Goal: Task Accomplishment & Management: Manage account settings

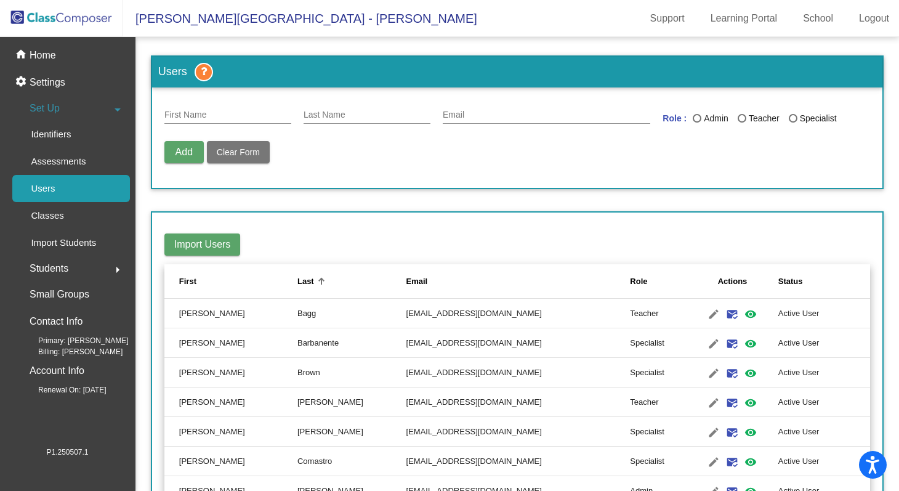
scroll to position [1291, 0]
click at [62, 26] on img at bounding box center [61, 18] width 123 height 36
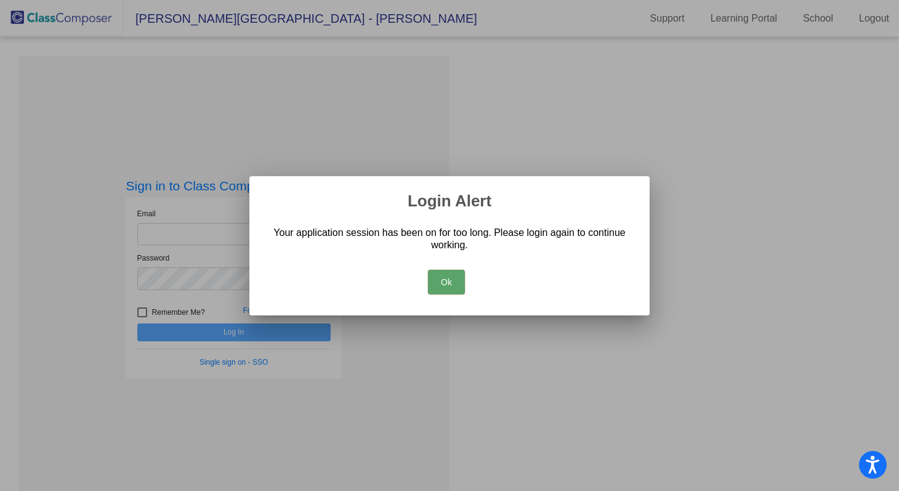
type input "[EMAIL_ADDRESS][DOMAIN_NAME]"
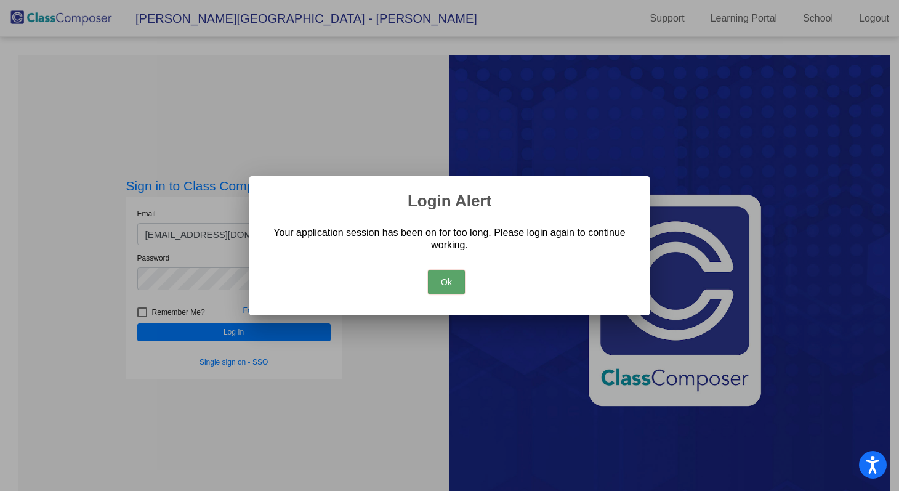
click at [452, 290] on div "Ok" at bounding box center [449, 278] width 370 height 43
click at [443, 281] on button "Ok" at bounding box center [446, 282] width 37 height 25
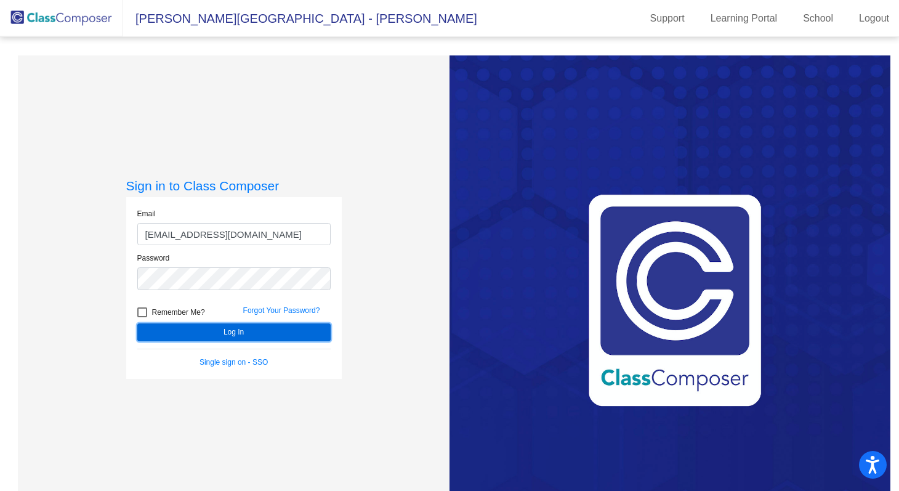
click at [233, 329] on button "Log In" at bounding box center [233, 332] width 193 height 18
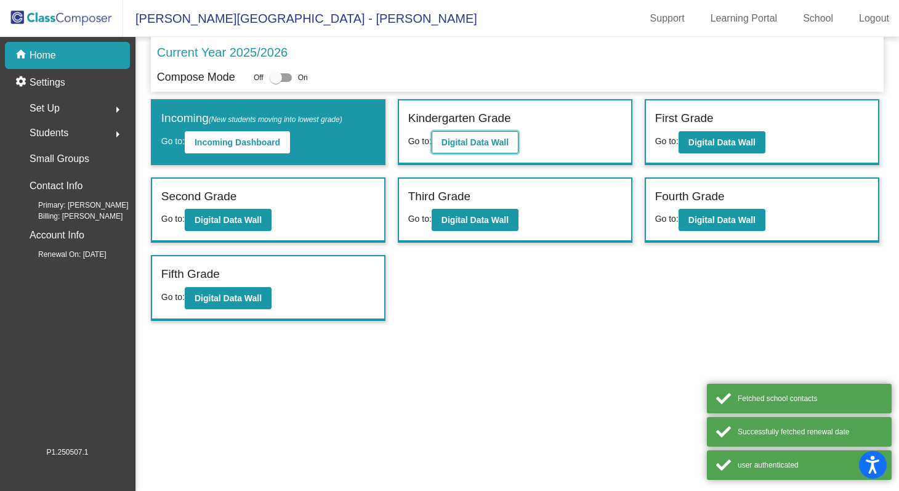
click at [495, 140] on b "Digital Data Wall" at bounding box center [474, 142] width 67 height 10
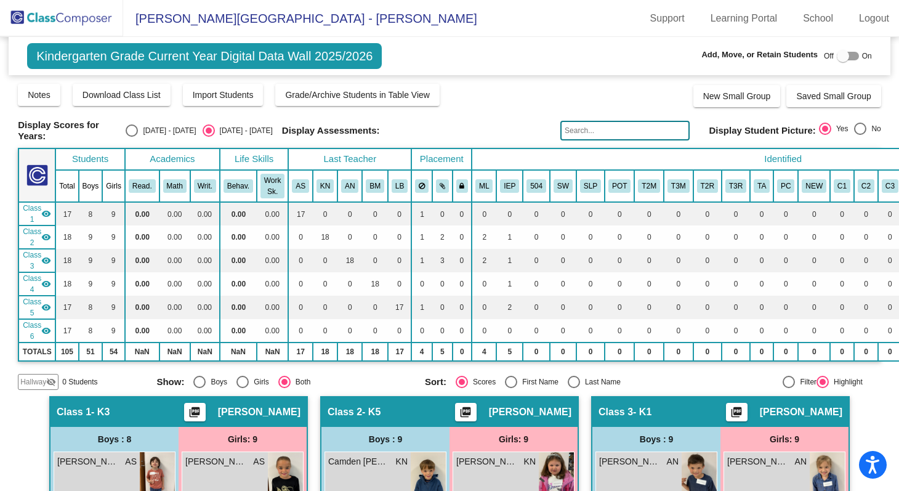
click at [34, 22] on img at bounding box center [61, 18] width 123 height 36
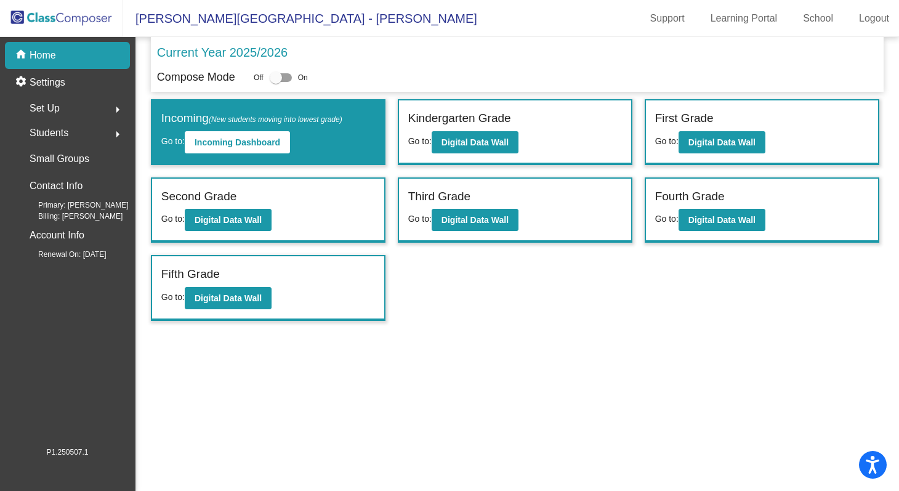
click at [53, 107] on span "Set Up" at bounding box center [45, 108] width 30 height 17
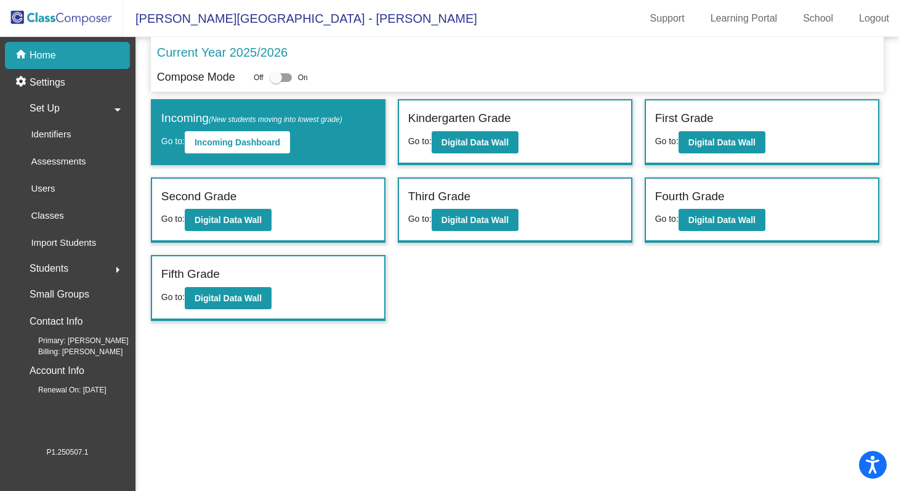
click at [55, 109] on span "Set Up" at bounding box center [45, 108] width 30 height 17
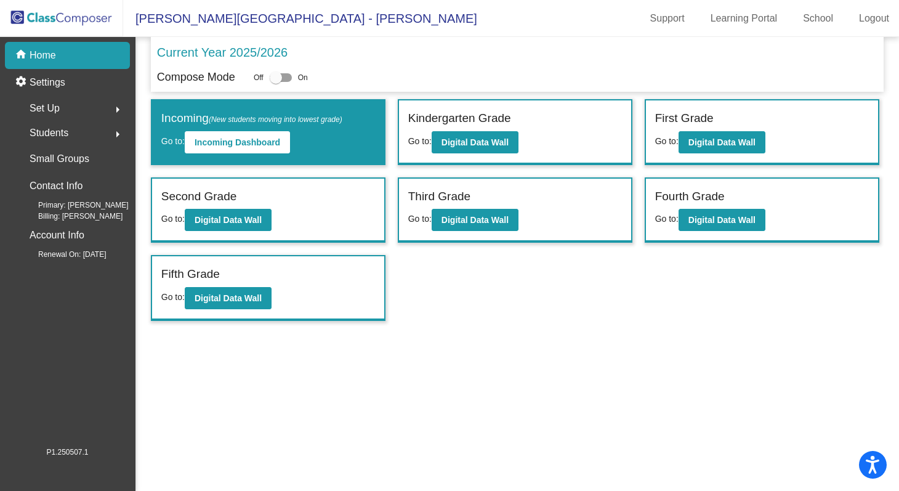
click at [53, 104] on span "Set Up" at bounding box center [45, 108] width 30 height 17
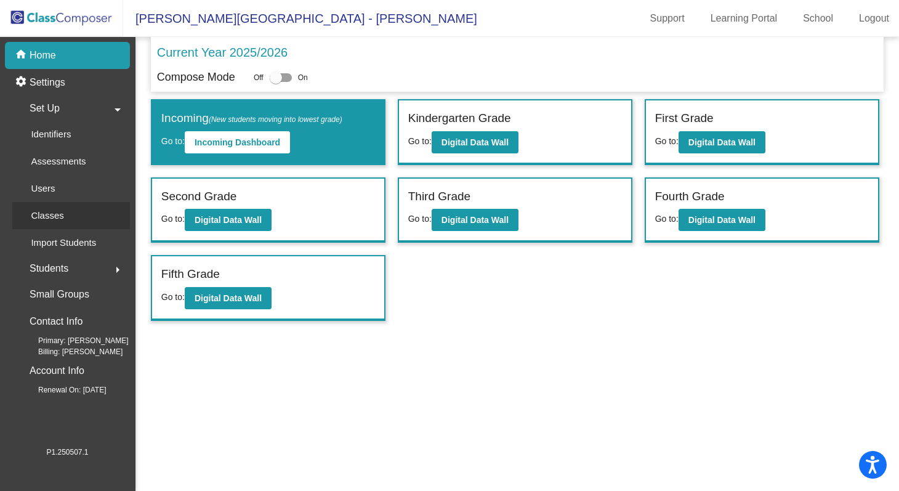
click at [57, 217] on p "Classes" at bounding box center [47, 215] width 33 height 15
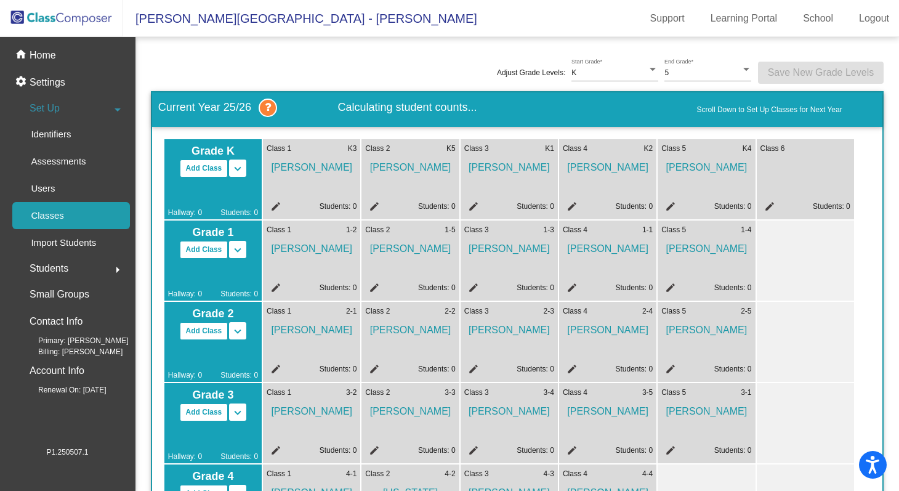
scroll to position [2, 0]
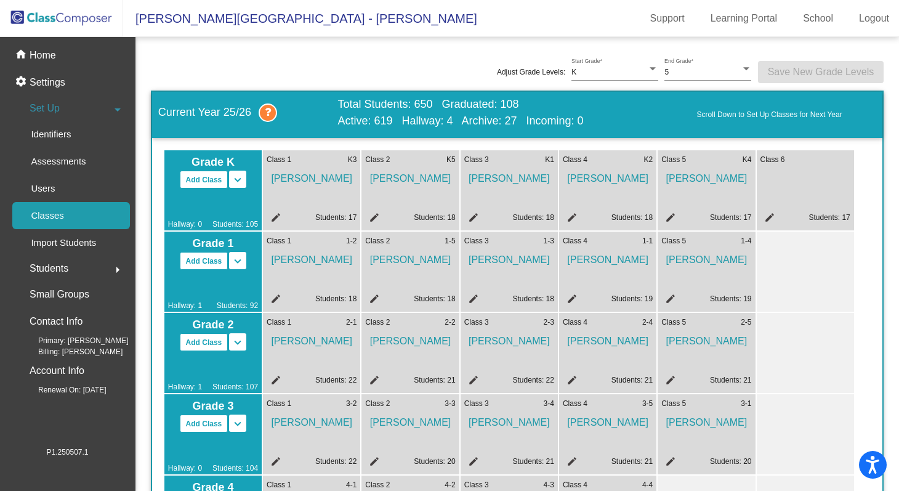
click at [769, 218] on mat-icon "edit" at bounding box center [767, 219] width 15 height 15
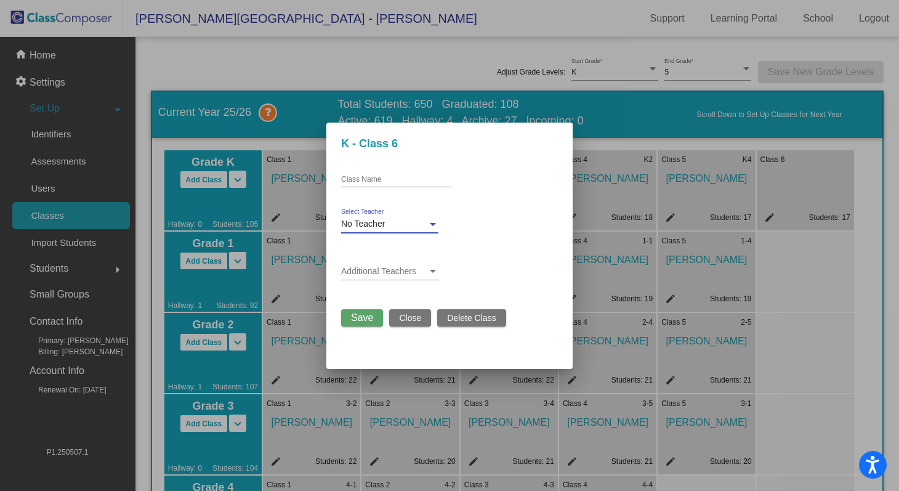
click at [388, 220] on div "No Teacher" at bounding box center [384, 224] width 86 height 10
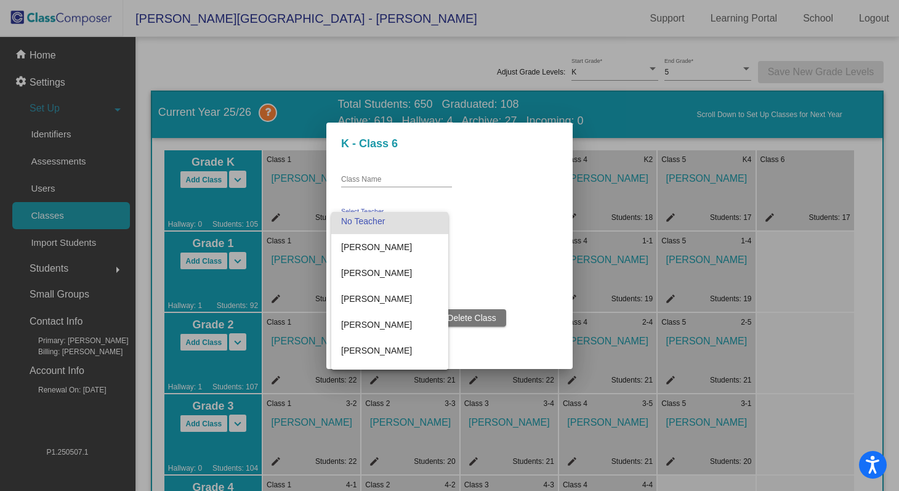
scroll to position [0, 0]
click at [830, 280] on div at bounding box center [449, 245] width 899 height 491
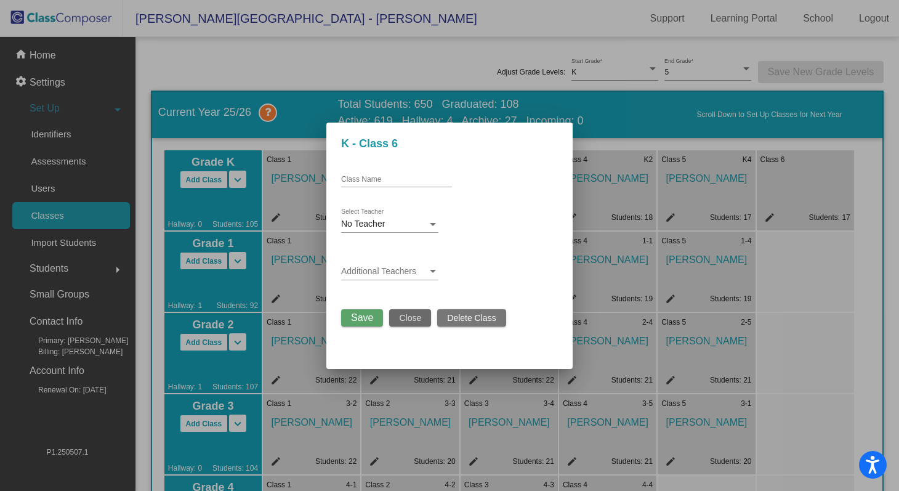
click at [398, 313] on button "Close" at bounding box center [410, 317] width 42 height 17
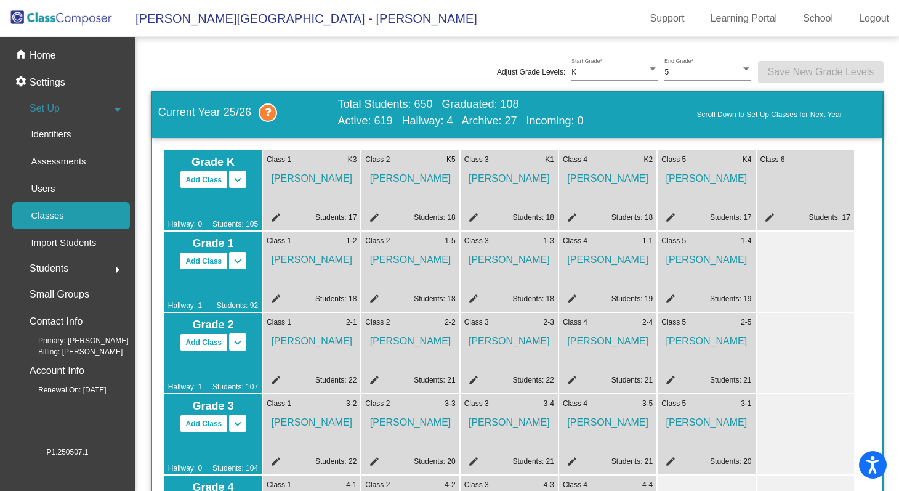
click at [572, 299] on mat-icon "edit" at bounding box center [570, 300] width 15 height 15
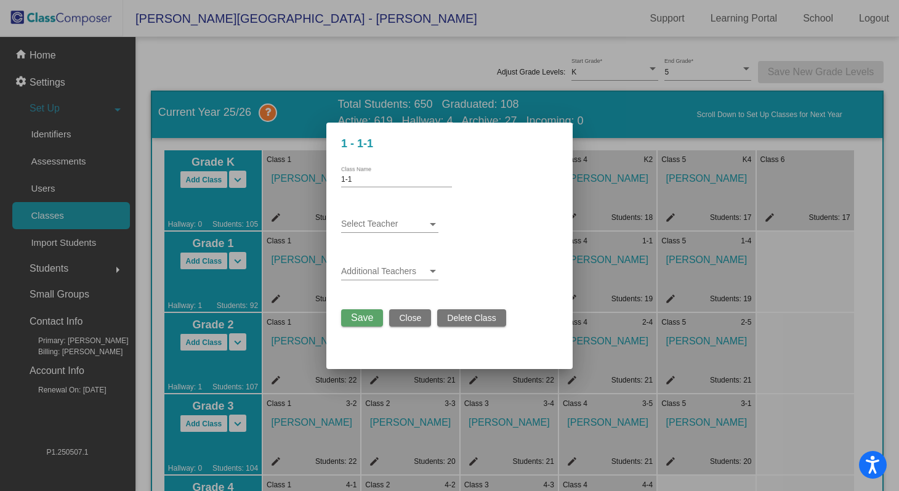
click at [385, 218] on div "Select Teacher" at bounding box center [389, 221] width 97 height 24
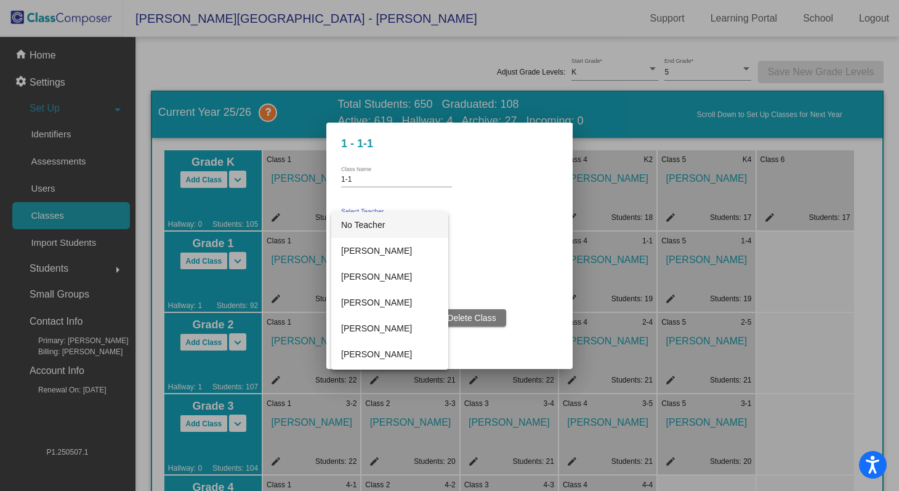
click at [386, 223] on span "No Teacher" at bounding box center [389, 225] width 97 height 26
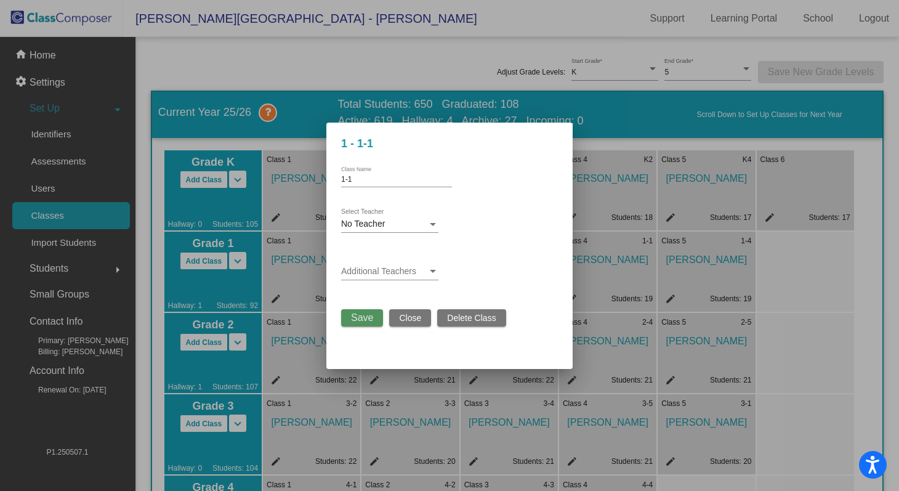
click at [368, 318] on span "Save" at bounding box center [362, 317] width 22 height 10
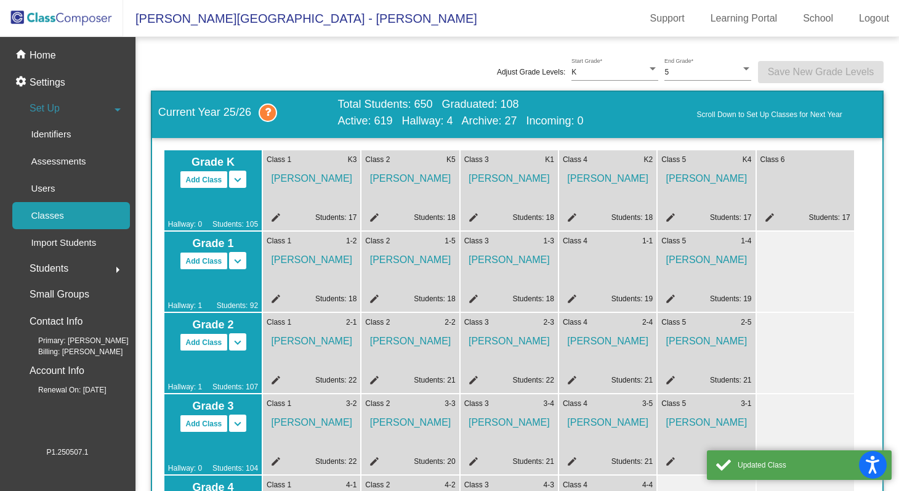
click at [769, 214] on mat-icon "edit" at bounding box center [767, 219] width 15 height 15
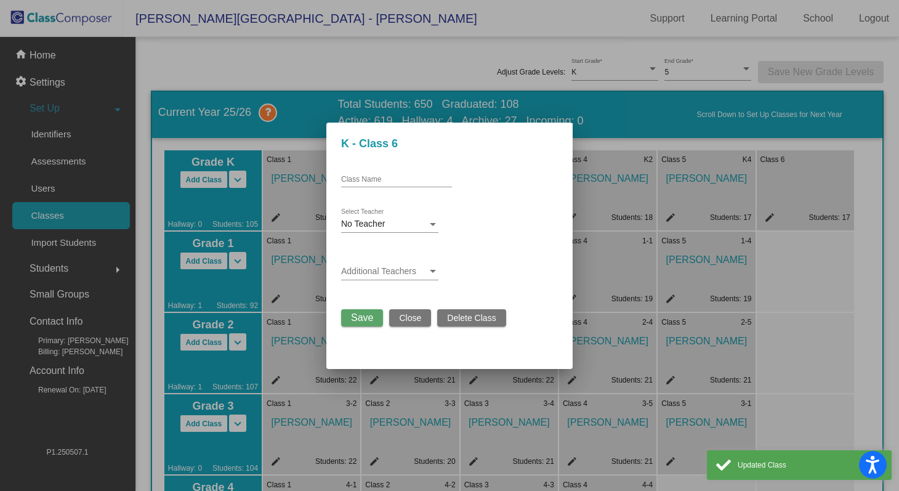
click at [386, 220] on div "No Teacher" at bounding box center [384, 224] width 86 height 10
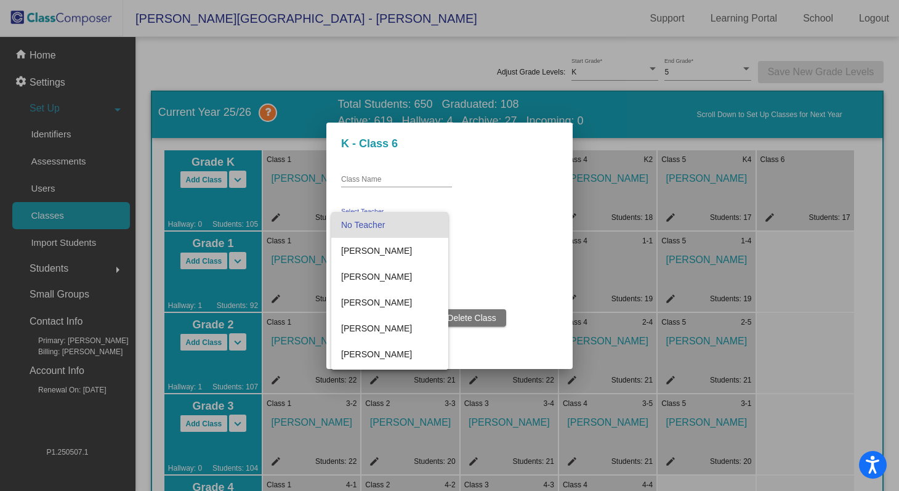
click at [383, 194] on div at bounding box center [449, 245] width 899 height 491
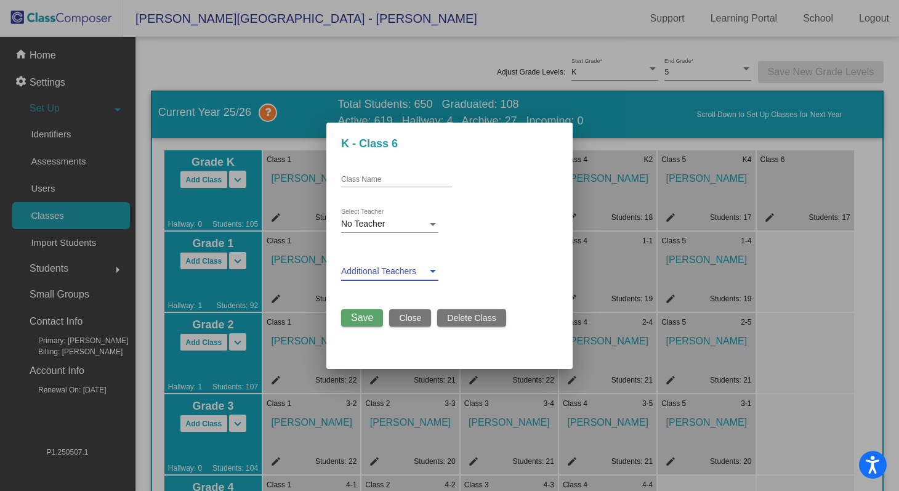
click at [393, 268] on span at bounding box center [384, 271] width 86 height 10
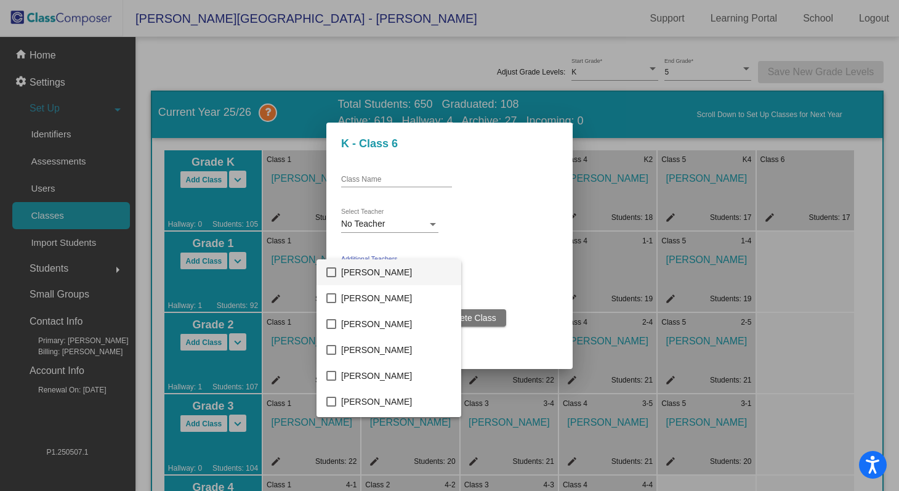
click at [494, 222] on div at bounding box center [449, 245] width 899 height 491
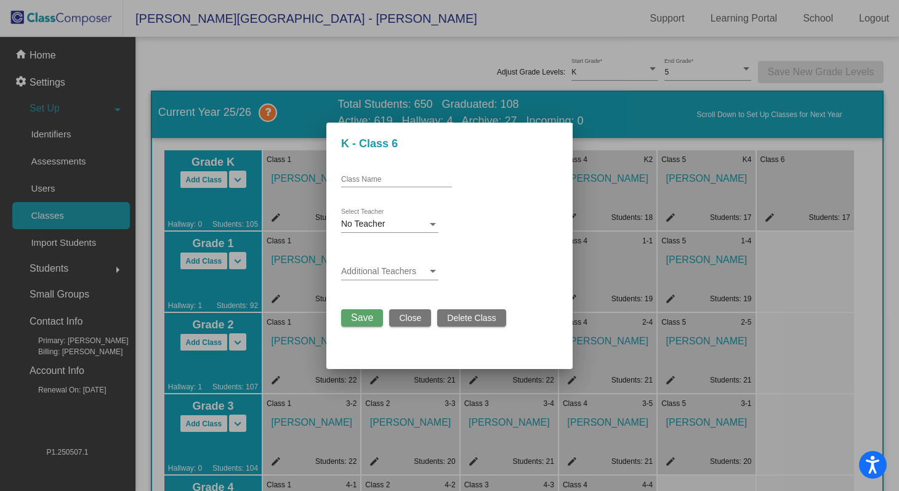
click at [859, 256] on div at bounding box center [449, 245] width 899 height 491
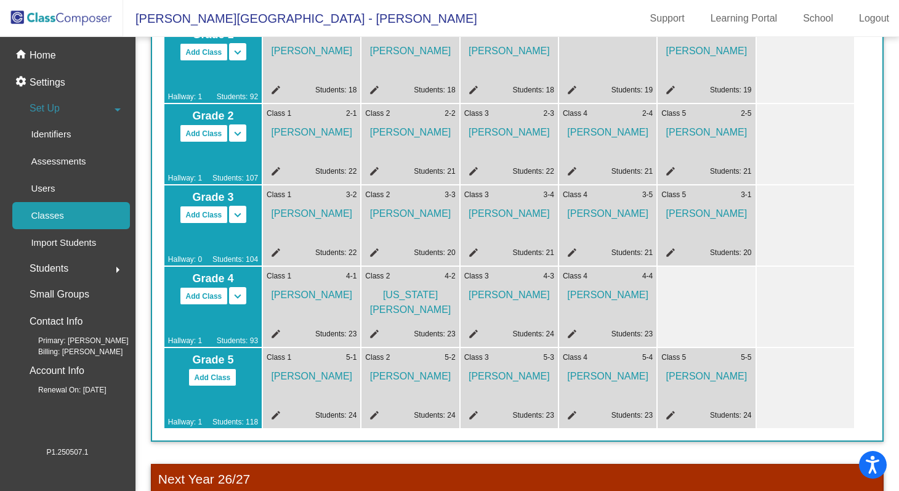
scroll to position [212, 0]
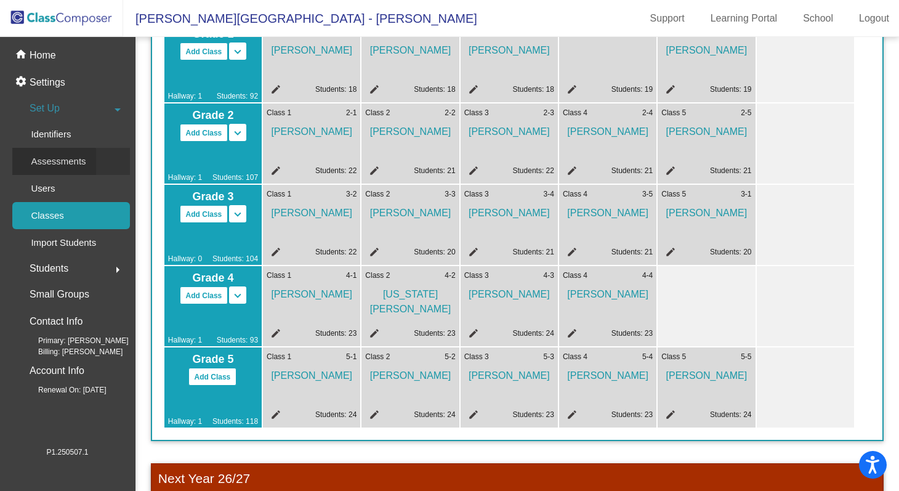
click at [52, 161] on p "Assessments" at bounding box center [58, 161] width 55 height 15
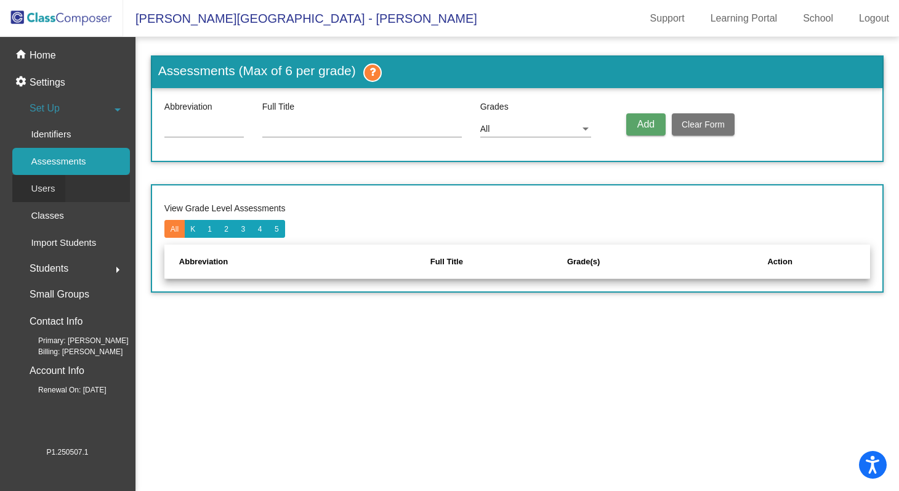
click at [48, 188] on p "Users" at bounding box center [43, 188] width 24 height 15
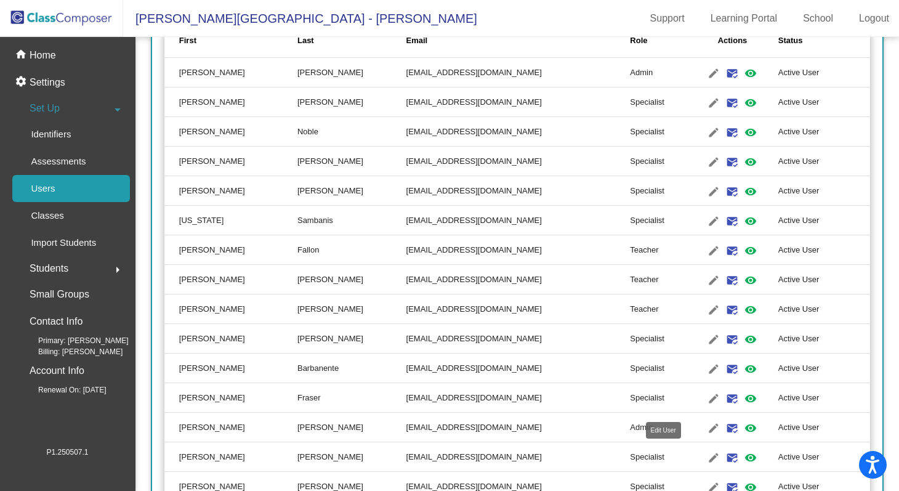
scroll to position [241, 0]
click at [706, 457] on mat-icon "edit" at bounding box center [713, 457] width 15 height 15
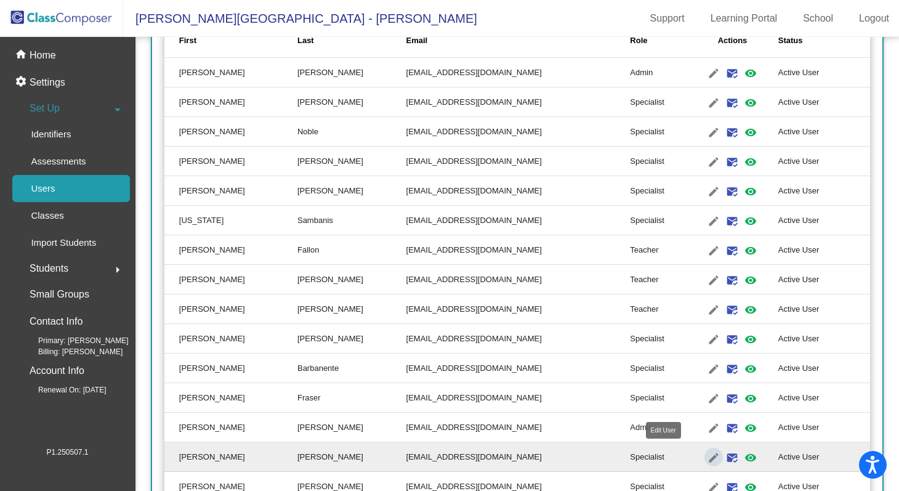
type input "[PERSON_NAME]"
type input "[EMAIL_ADDRESS][DOMAIN_NAME]"
radio input "true"
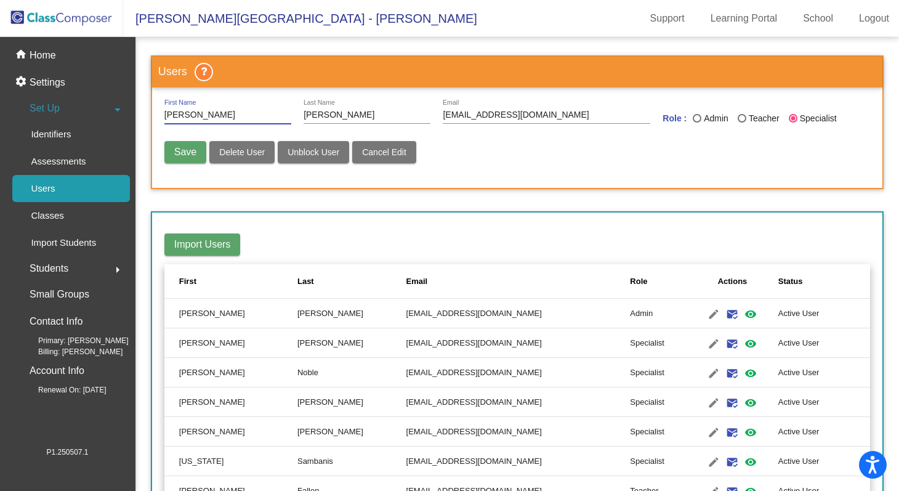
click at [746, 119] on div "Teacher" at bounding box center [762, 118] width 33 height 13
click at [742, 122] on input "Teacher" at bounding box center [741, 122] width 1 height 1
radio input "true"
click at [185, 155] on span "Save" at bounding box center [185, 151] width 22 height 10
radio input "false"
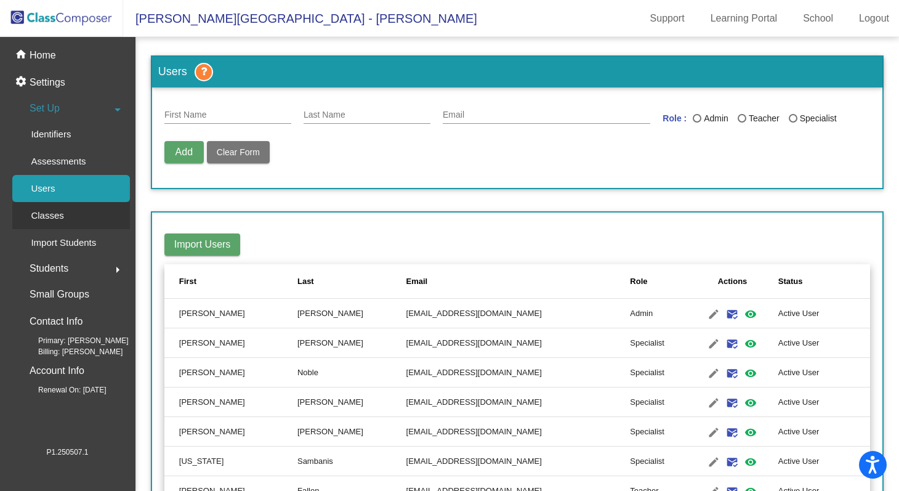
click at [54, 218] on p "Classes" at bounding box center [47, 215] width 33 height 15
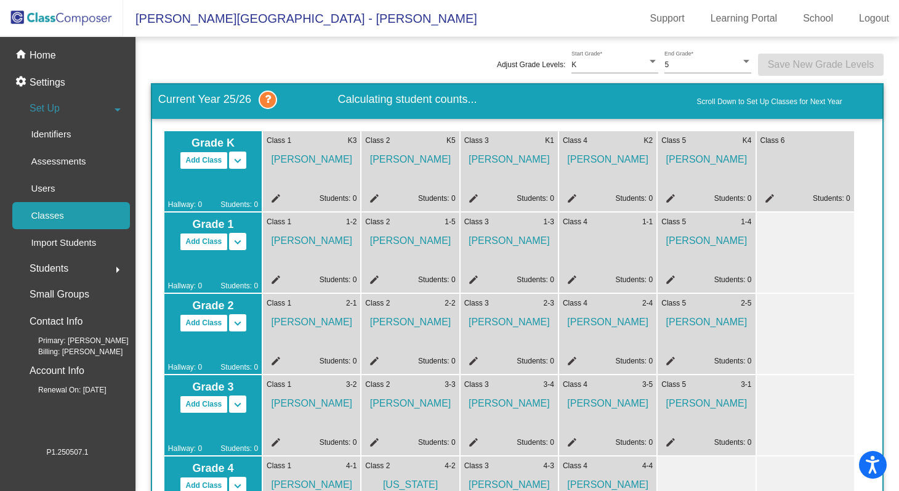
scroll to position [18, 0]
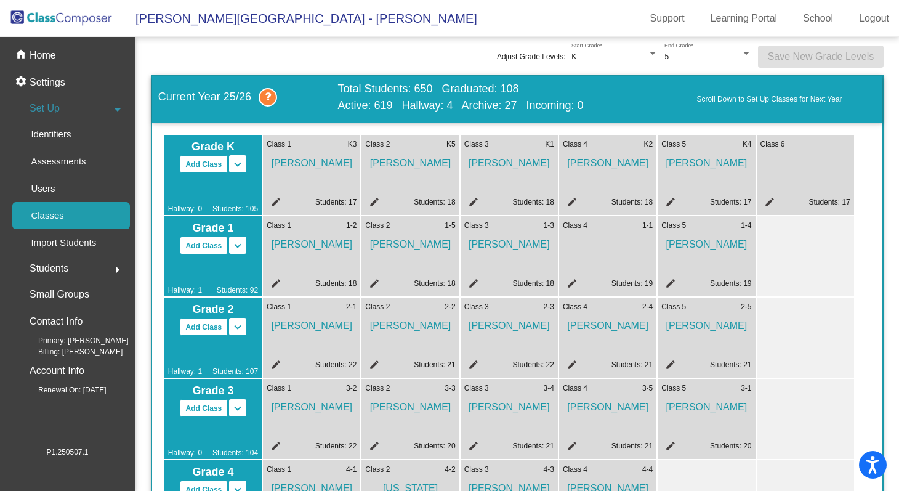
click at [771, 204] on mat-icon "edit" at bounding box center [767, 203] width 15 height 15
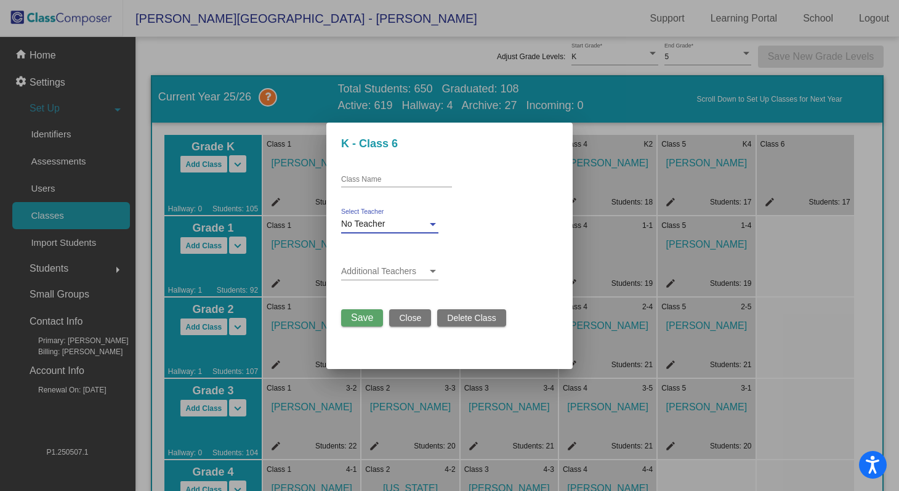
click at [360, 228] on span "No Teacher" at bounding box center [363, 223] width 44 height 10
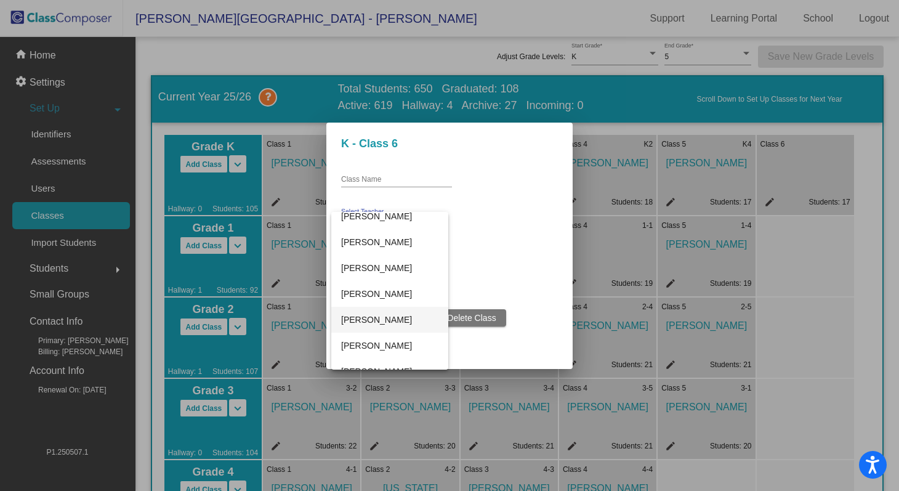
scroll to position [328, 0]
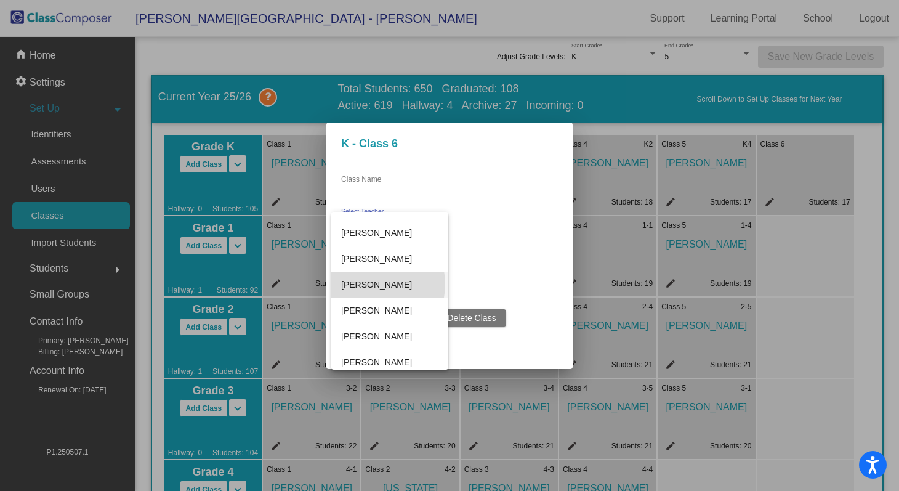
click at [371, 284] on span "[PERSON_NAME]" at bounding box center [389, 284] width 97 height 26
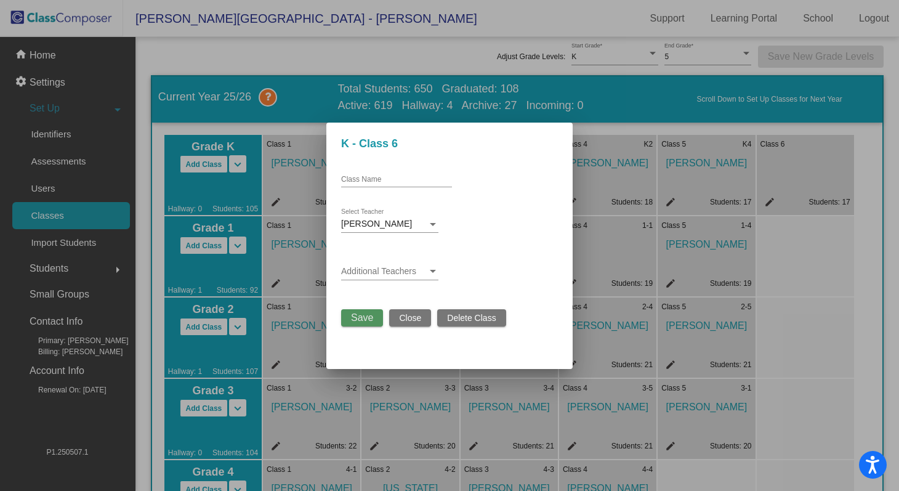
click at [364, 316] on span "Save" at bounding box center [362, 317] width 22 height 10
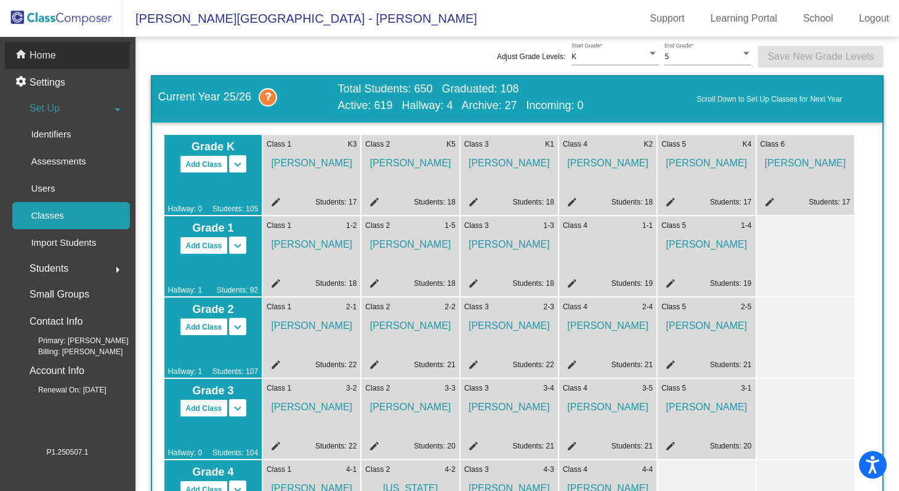
click at [34, 56] on p "Home" at bounding box center [43, 55] width 26 height 15
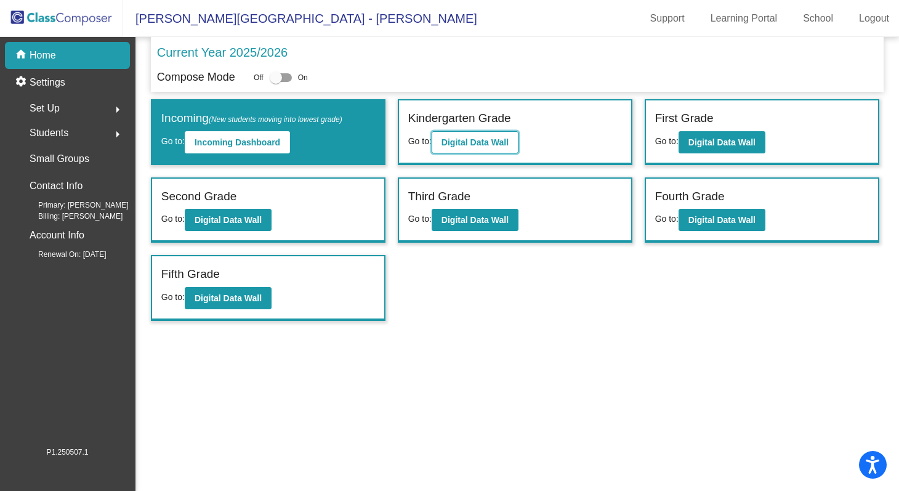
click at [468, 138] on b "Digital Data Wall" at bounding box center [474, 142] width 67 height 10
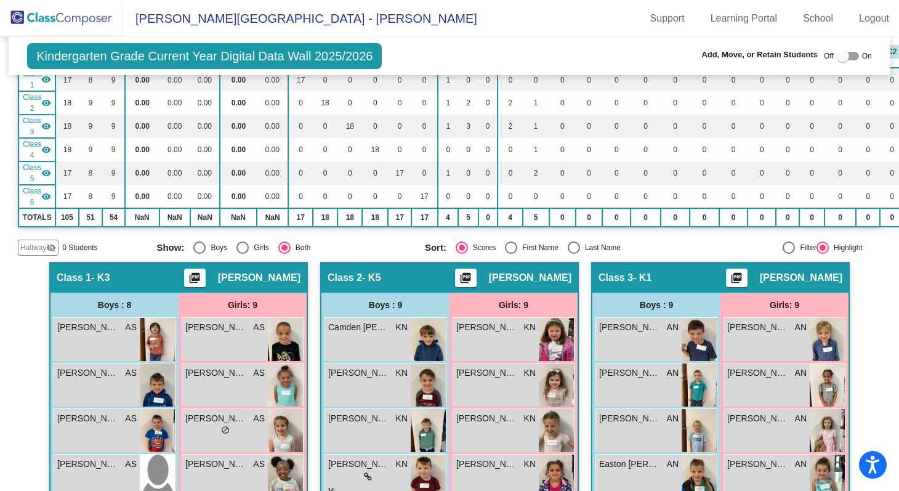
scroll to position [100, 0]
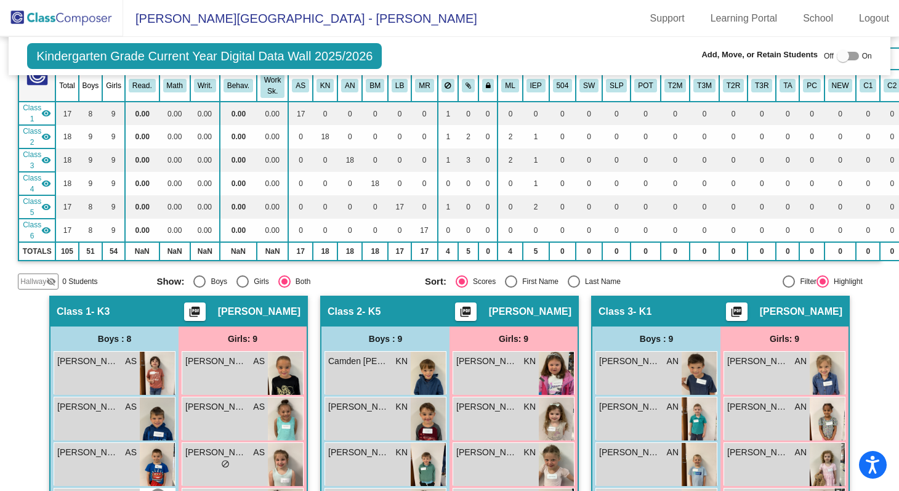
click at [246, 278] on div "Select an option" at bounding box center [242, 281] width 12 height 12
click at [242, 287] on input "Girls" at bounding box center [242, 287] width 1 height 1
radio input "true"
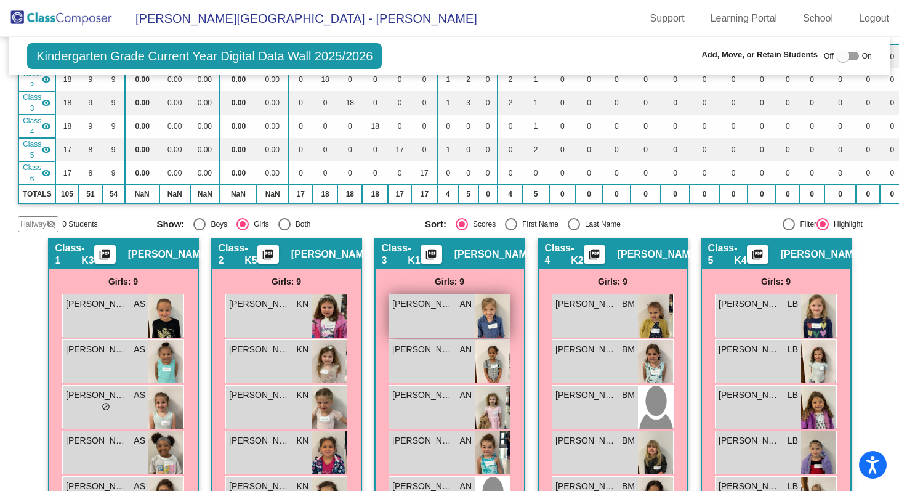
scroll to position [158, 0]
click at [597, 223] on div "Last Name" at bounding box center [600, 223] width 41 height 11
click at [574, 230] on input "Last Name" at bounding box center [573, 230] width 1 height 1
radio input "true"
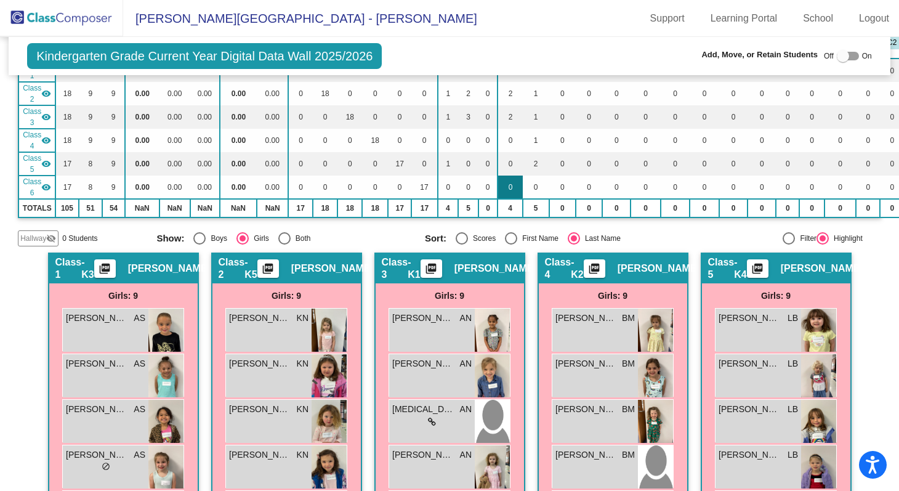
scroll to position [0, 0]
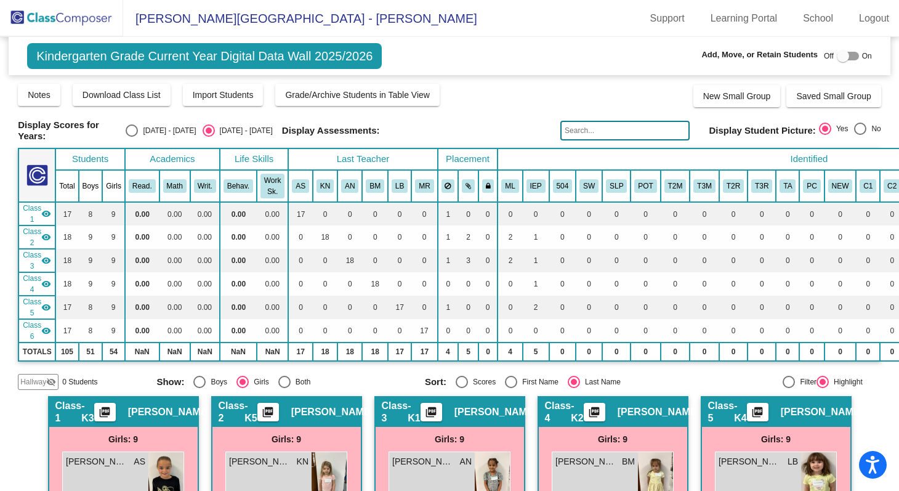
click at [52, 20] on img at bounding box center [61, 18] width 123 height 36
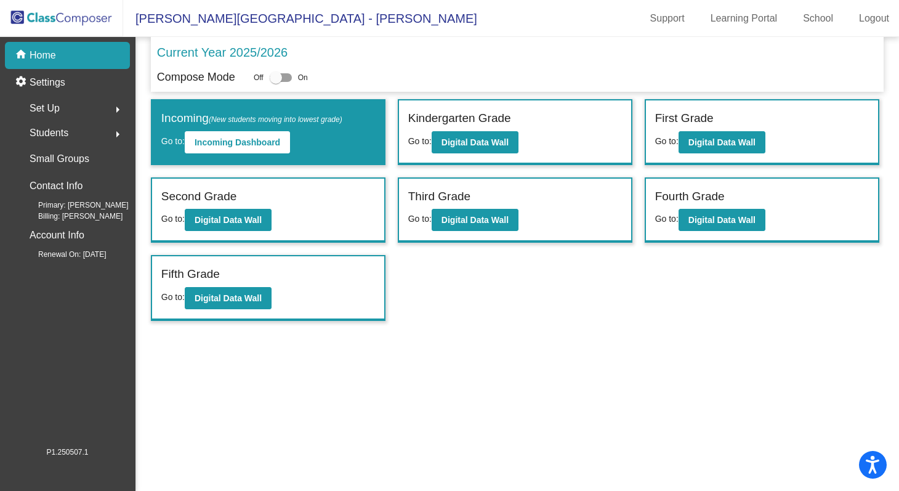
click at [563, 386] on mat-sidenav-content "Current Year 2025/2026 Compose Mode Off On Incoming (New students moving into l…" at bounding box center [516, 264] width 763 height 454
click at [457, 138] on b "Digital Data Wall" at bounding box center [474, 142] width 67 height 10
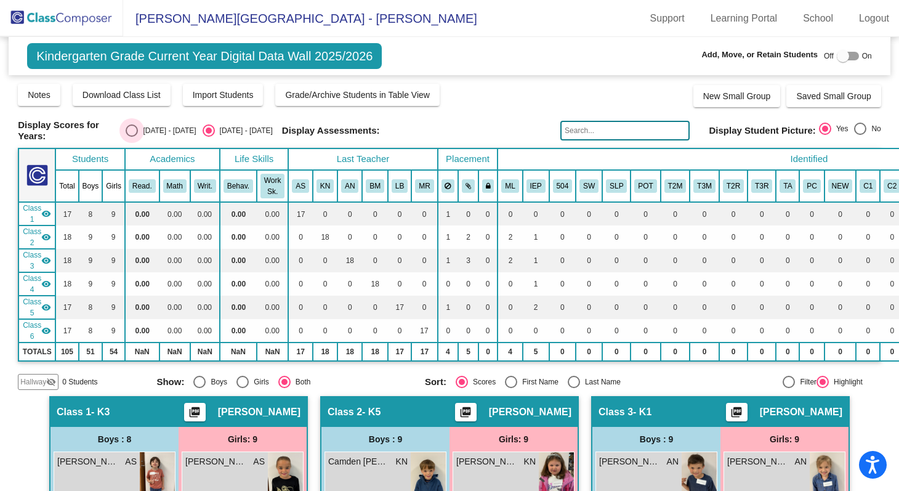
click at [175, 130] on div "[DATE] - [DATE]" at bounding box center [167, 130] width 58 height 11
click at [132, 137] on input "[DATE] - [DATE]" at bounding box center [131, 137] width 1 height 1
radio input "true"
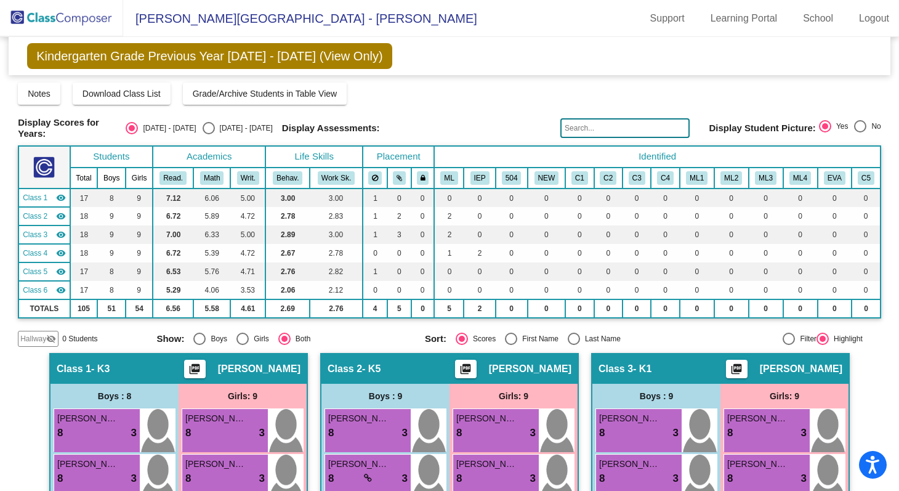
click at [572, 335] on div "Select an option" at bounding box center [573, 338] width 12 height 12
click at [573, 345] on input "Last Name" at bounding box center [573, 345] width 1 height 1
radio input "true"
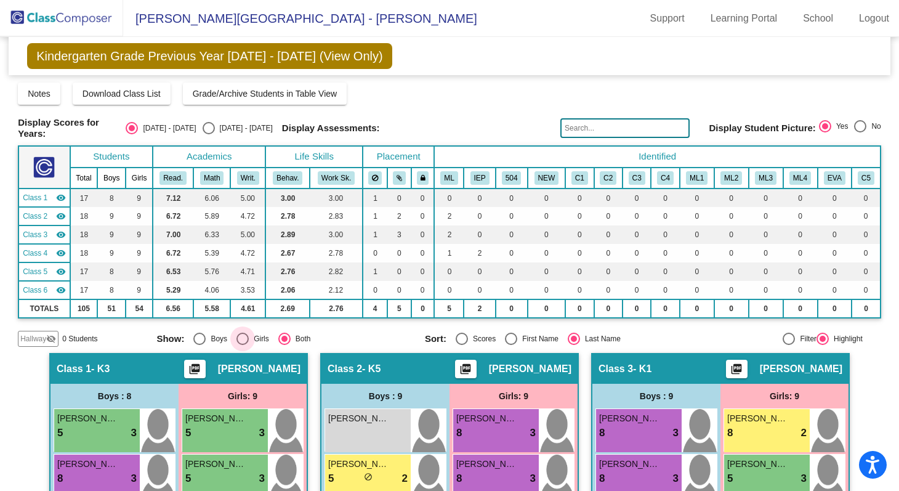
click at [241, 335] on div "Select an option" at bounding box center [242, 338] width 12 height 12
click at [242, 345] on input "Girls" at bounding box center [242, 345] width 1 height 1
radio input "true"
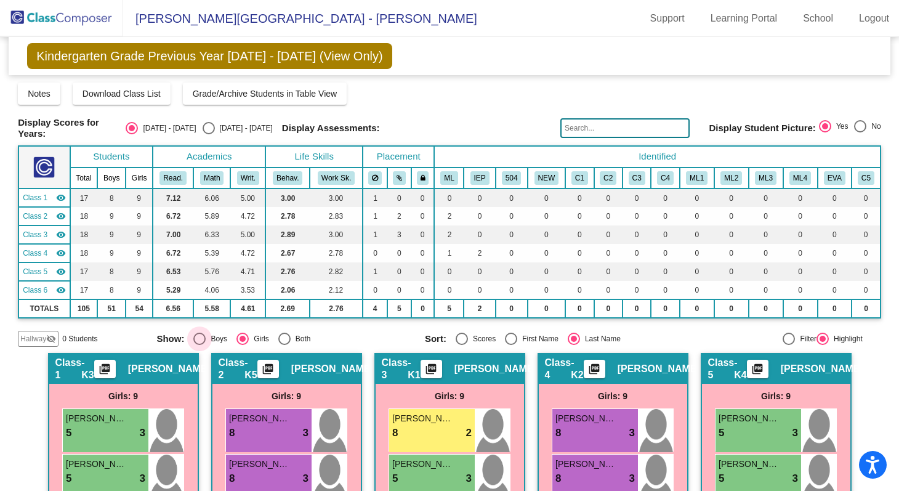
click at [220, 333] on div "Boys" at bounding box center [217, 338] width 22 height 11
click at [199, 345] on input "Boys" at bounding box center [199, 345] width 1 height 1
radio input "true"
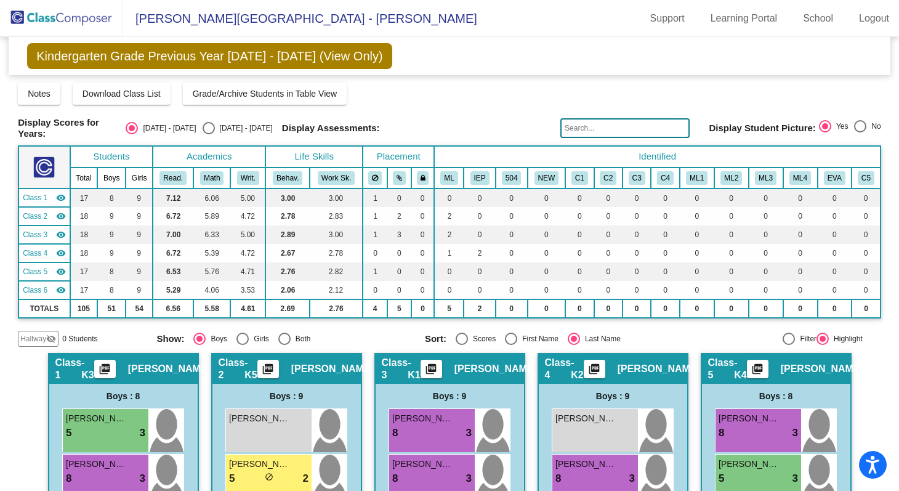
click at [63, 17] on img at bounding box center [61, 18] width 123 height 36
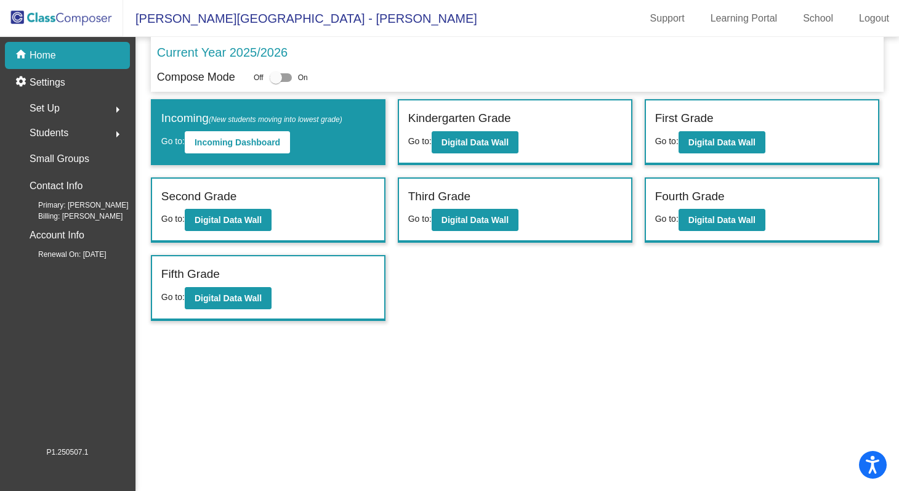
click at [63, 17] on img at bounding box center [61, 18] width 123 height 36
click at [222, 298] on b "Digital Data Wall" at bounding box center [227, 298] width 67 height 10
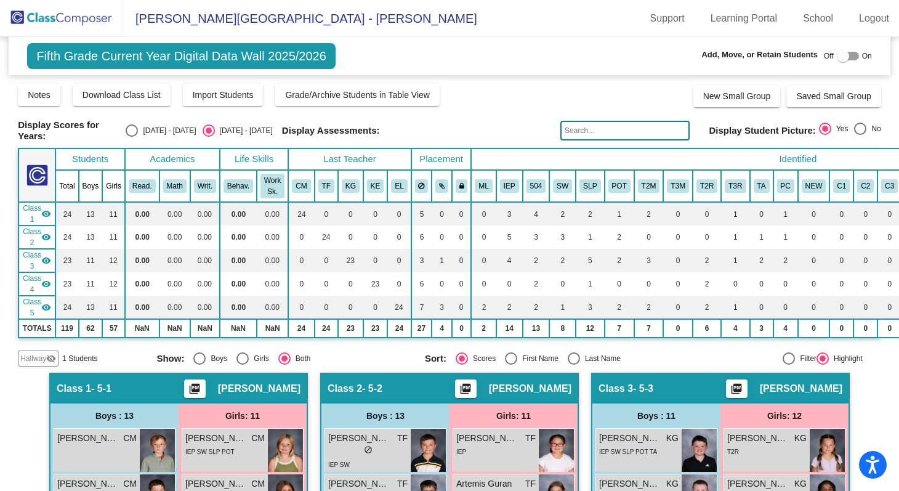
click at [55, 358] on mat-icon "visibility_off" at bounding box center [51, 358] width 10 height 10
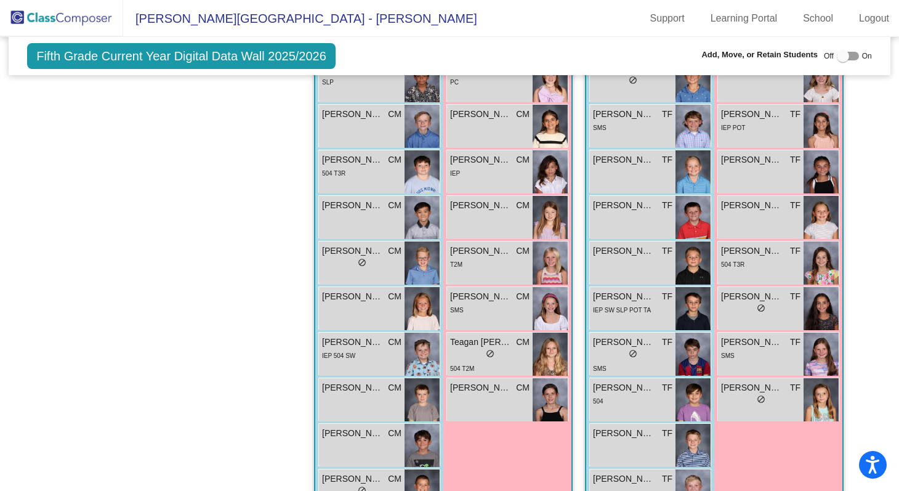
scroll to position [281, 0]
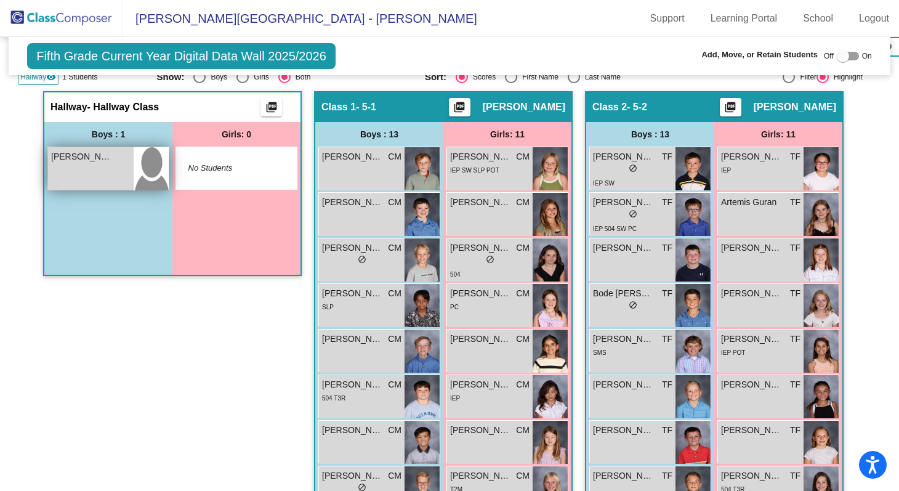
click at [97, 158] on span "[PERSON_NAME]" at bounding box center [82, 156] width 62 height 13
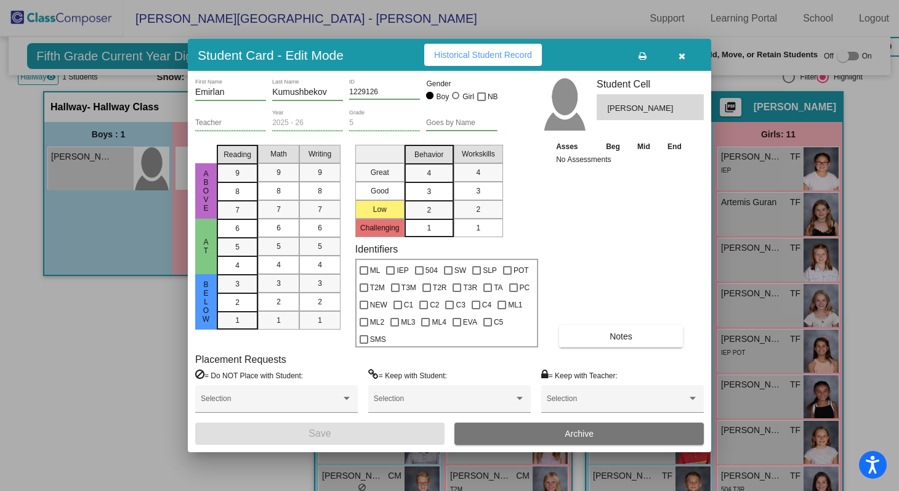
click at [678, 59] on icon "button" at bounding box center [681, 56] width 7 height 9
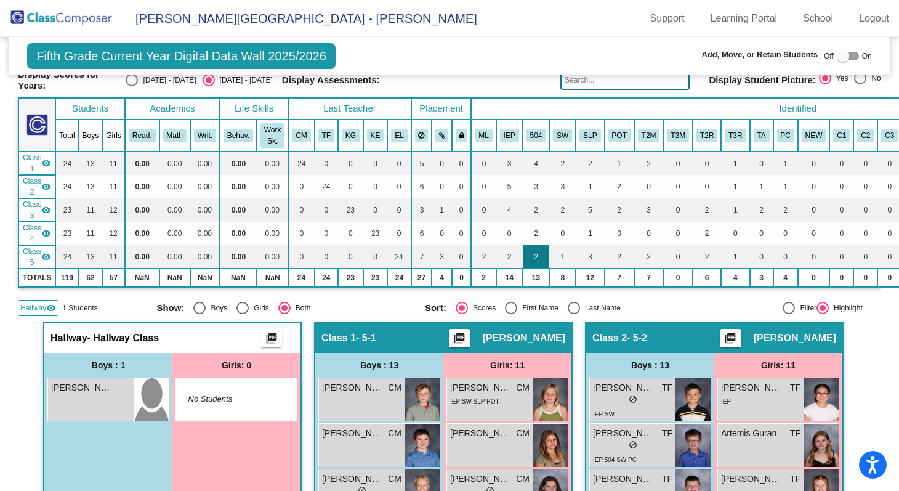
scroll to position [0, 0]
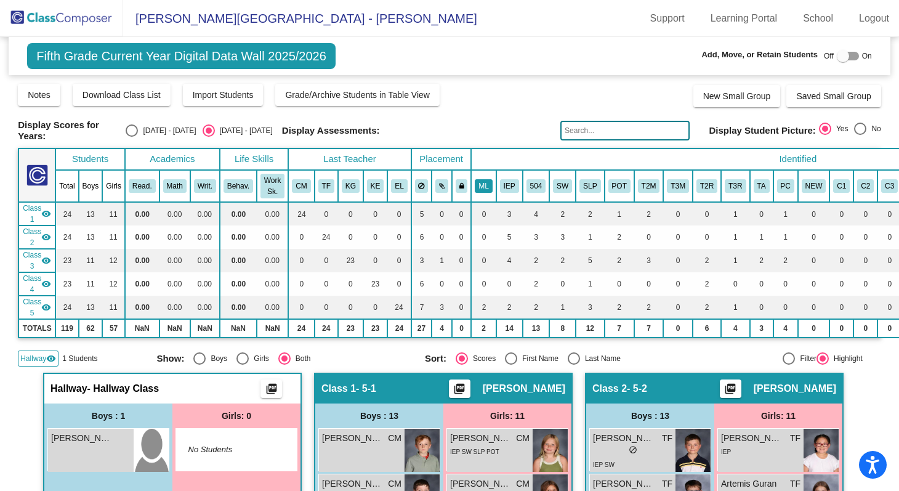
click at [481, 186] on button "ML" at bounding box center [483, 186] width 17 height 14
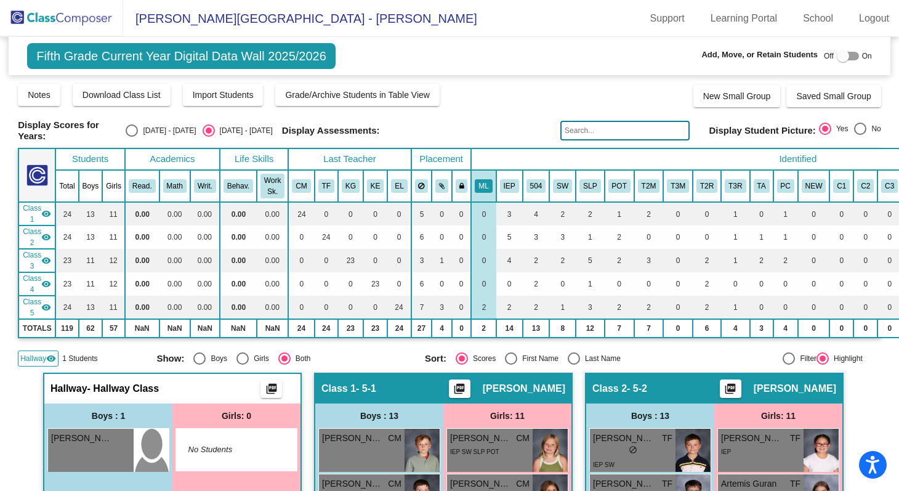
click at [94, 15] on img at bounding box center [61, 18] width 123 height 36
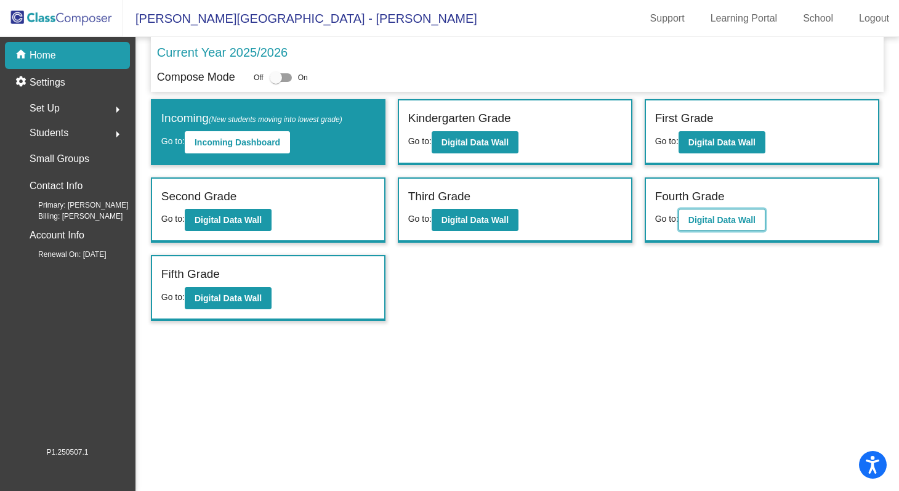
click at [722, 215] on b "Digital Data Wall" at bounding box center [721, 220] width 67 height 10
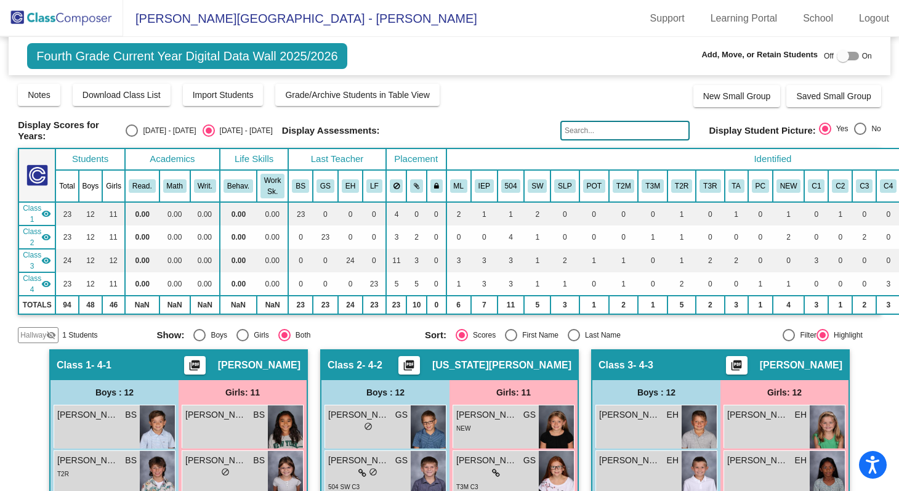
click at [44, 335] on span "Hallway" at bounding box center [33, 334] width 26 height 11
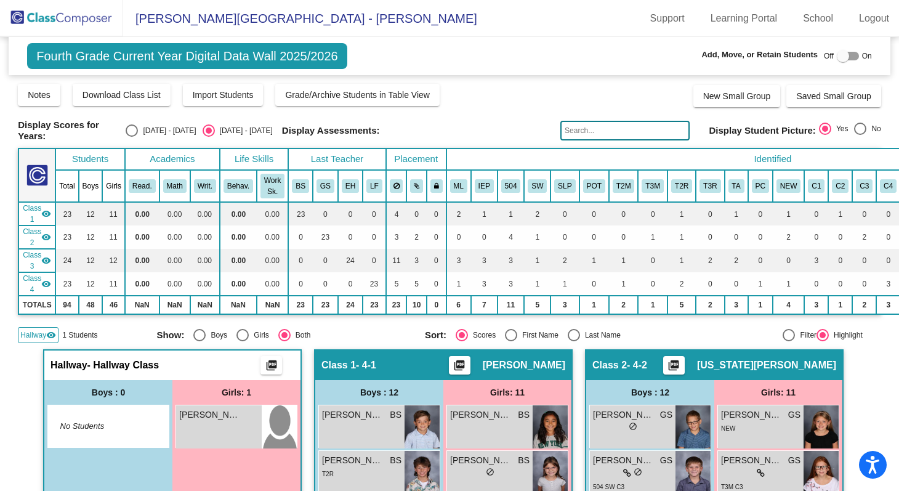
click at [65, 20] on img at bounding box center [61, 18] width 123 height 36
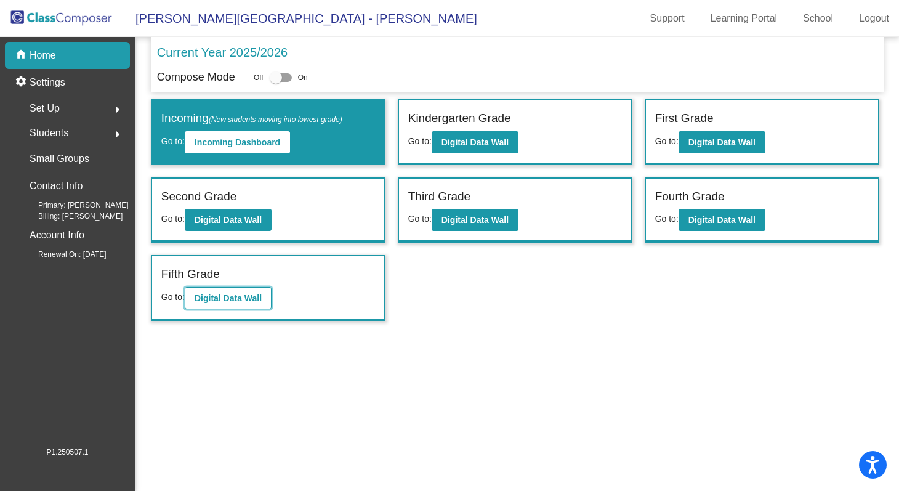
click at [220, 297] on b "Digital Data Wall" at bounding box center [227, 298] width 67 height 10
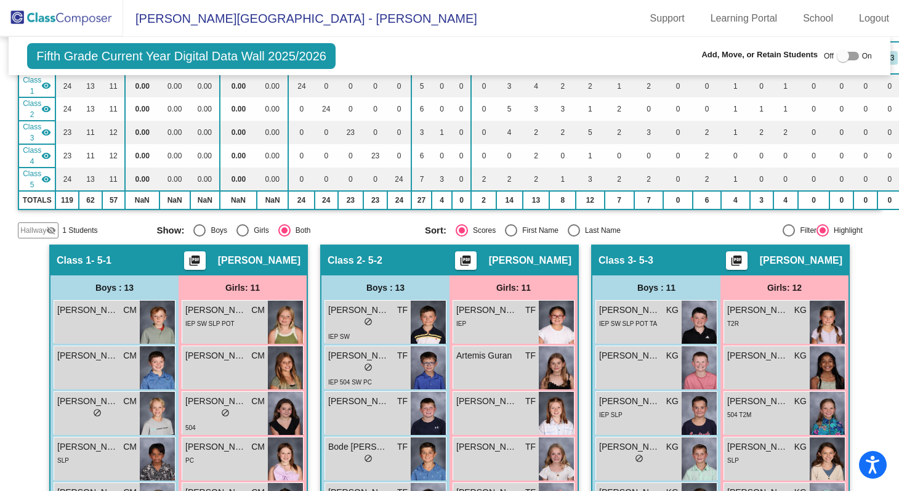
scroll to position [135, 0]
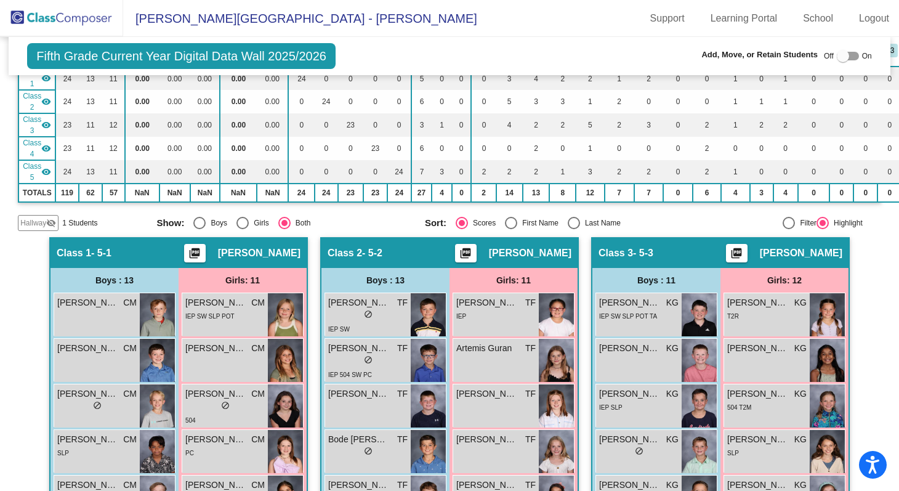
click at [34, 218] on span "Hallway" at bounding box center [33, 222] width 26 height 11
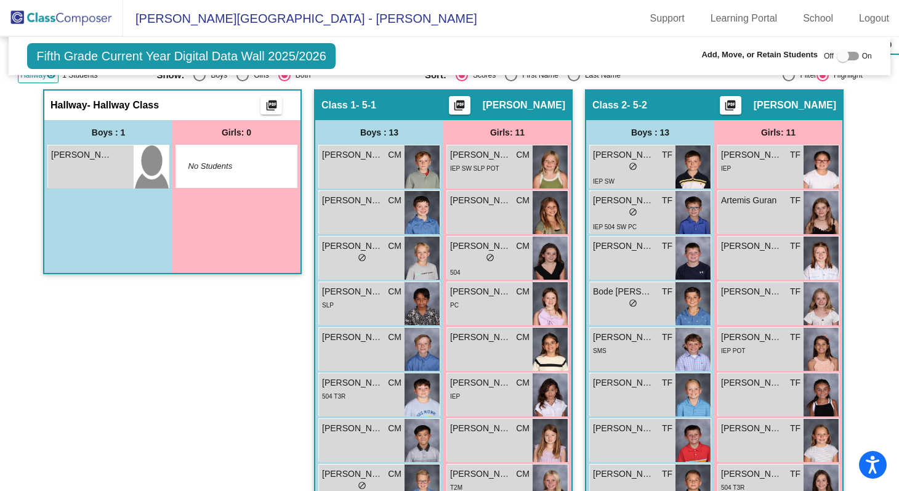
scroll to position [273, 0]
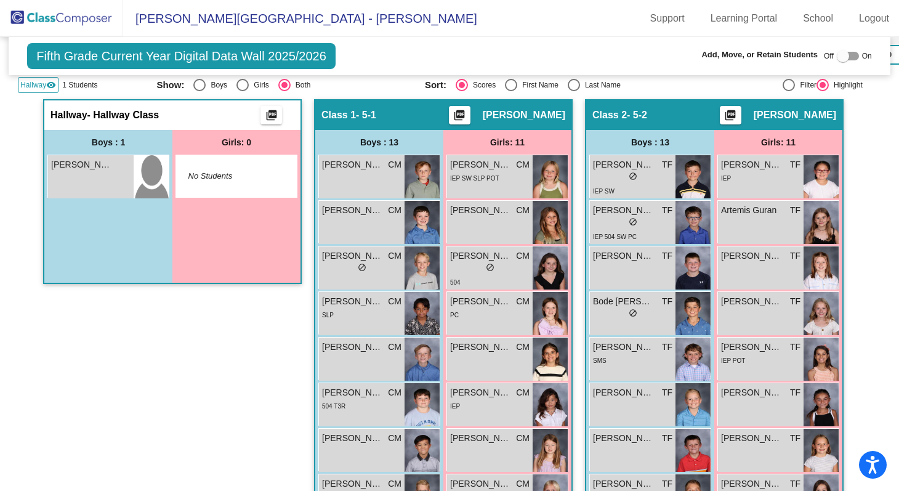
click at [854, 57] on div "Off On" at bounding box center [847, 56] width 48 height 15
click at [846, 57] on div at bounding box center [847, 56] width 22 height 9
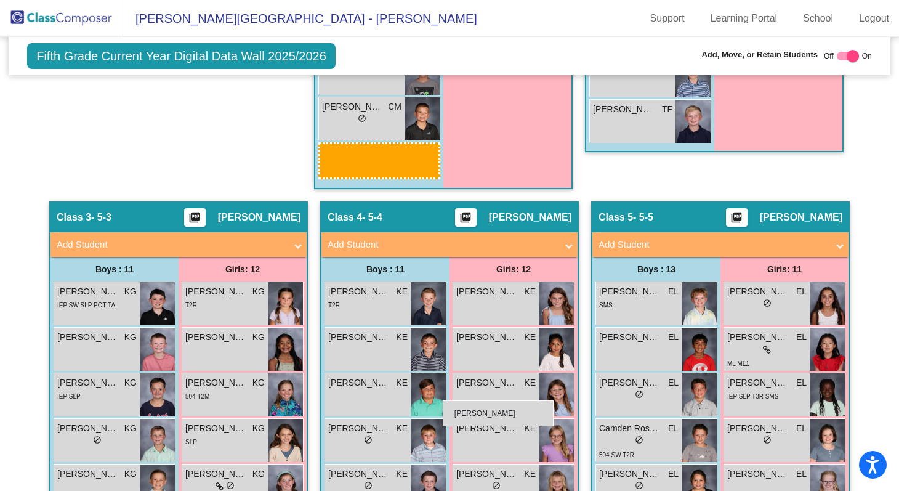
scroll to position [1002, 0]
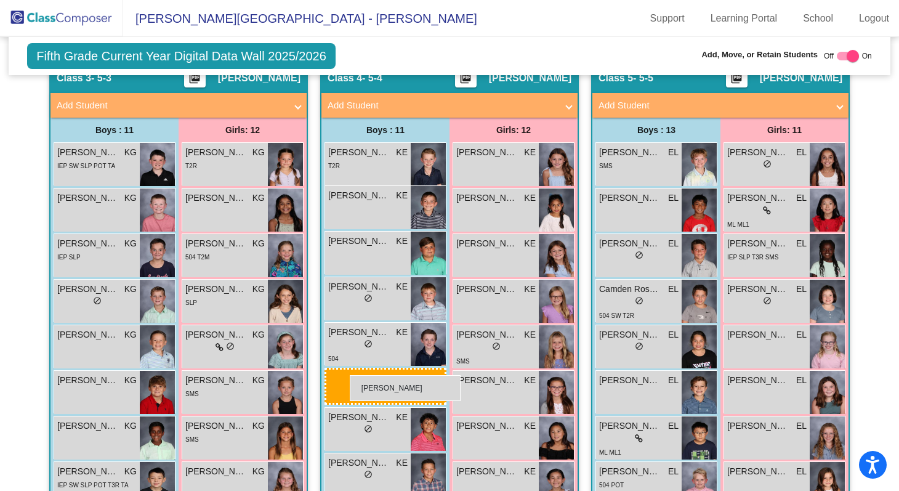
drag, startPoint x: 118, startPoint y: 200, endPoint x: 350, endPoint y: 375, distance: 290.0
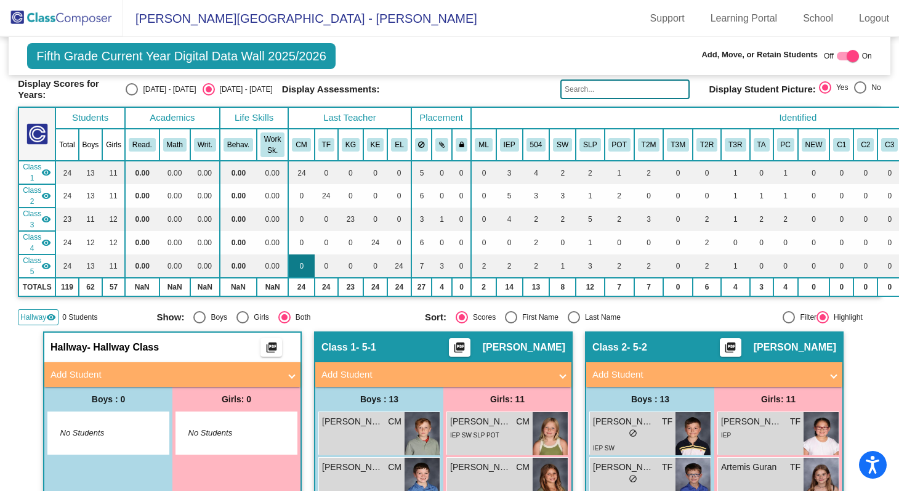
scroll to position [0, 0]
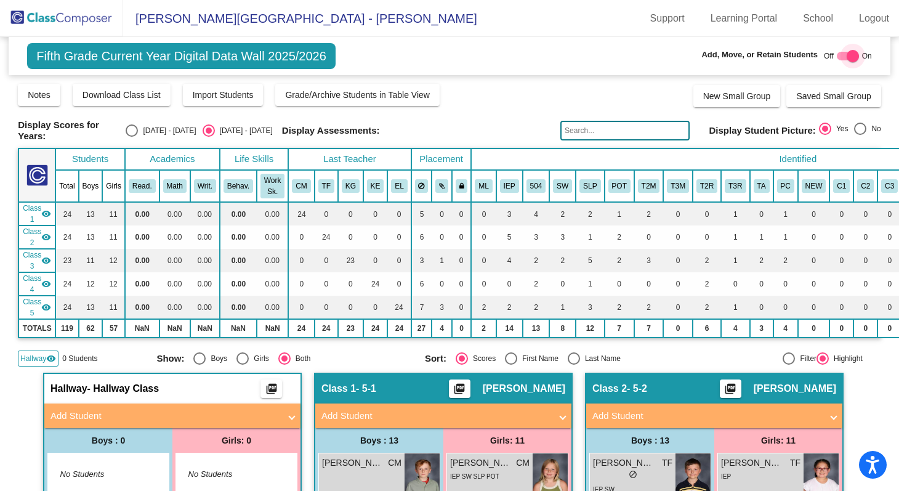
click at [849, 58] on div at bounding box center [852, 56] width 12 height 12
checkbox input "false"
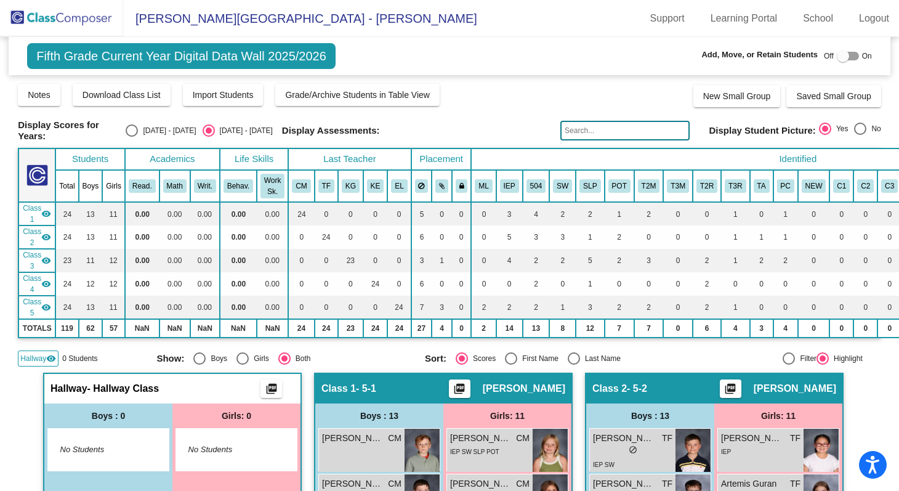
click at [57, 25] on img at bounding box center [61, 18] width 123 height 36
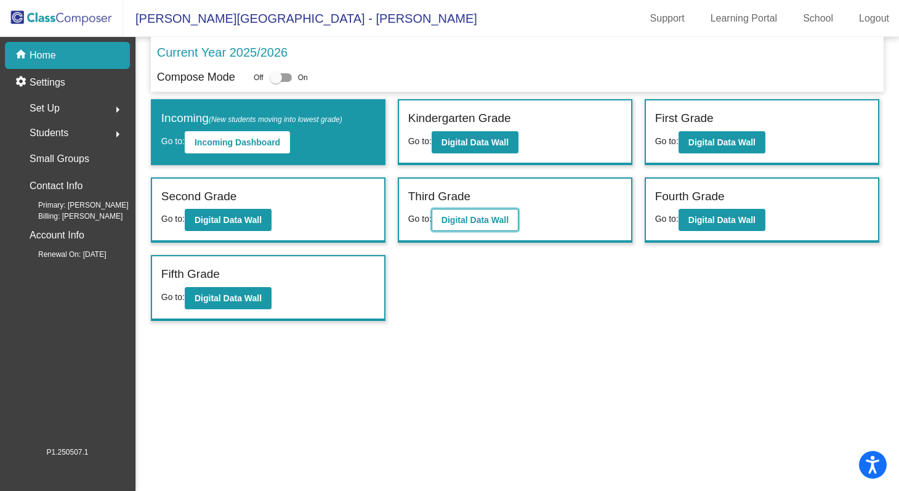
click at [478, 220] on b "Digital Data Wall" at bounding box center [474, 220] width 67 height 10
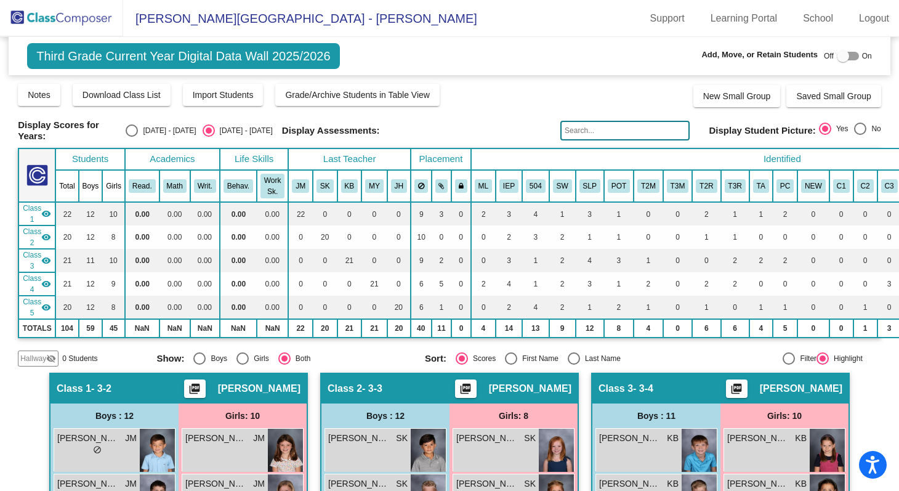
click at [47, 19] on img at bounding box center [61, 18] width 123 height 36
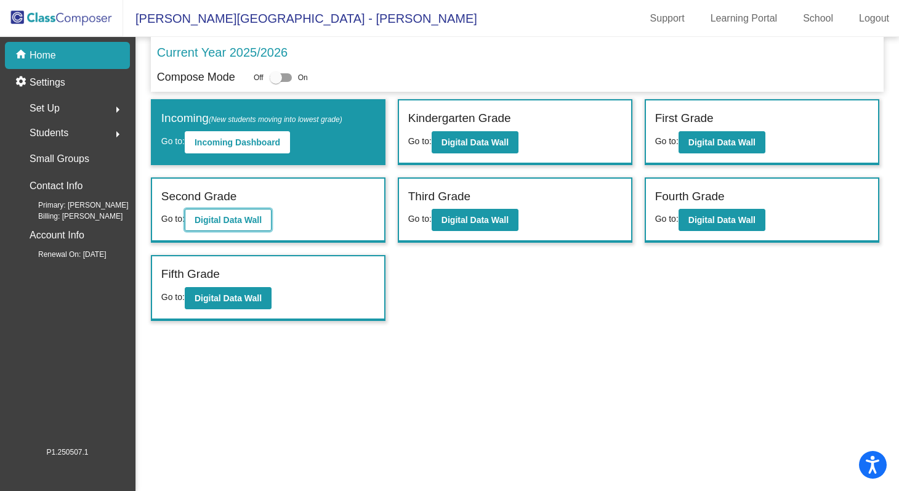
click at [235, 219] on b "Digital Data Wall" at bounding box center [227, 220] width 67 height 10
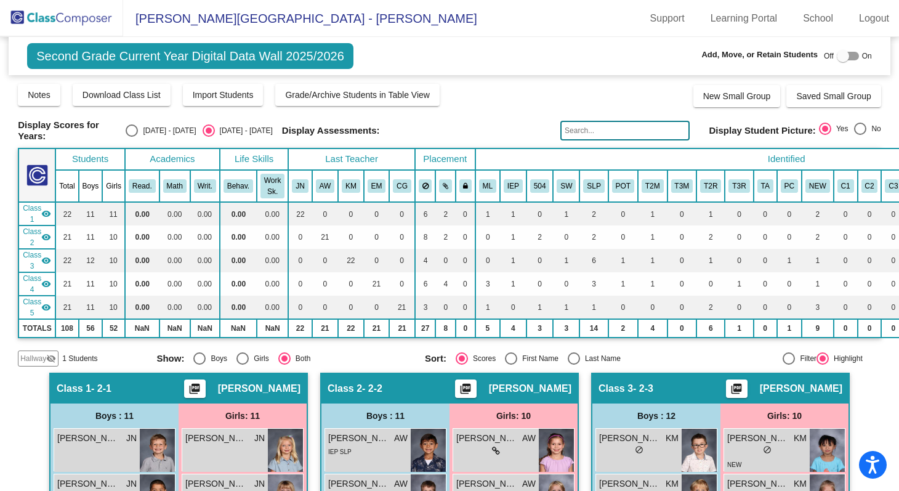
click at [42, 350] on div "Hallway visibility_off" at bounding box center [38, 358] width 41 height 16
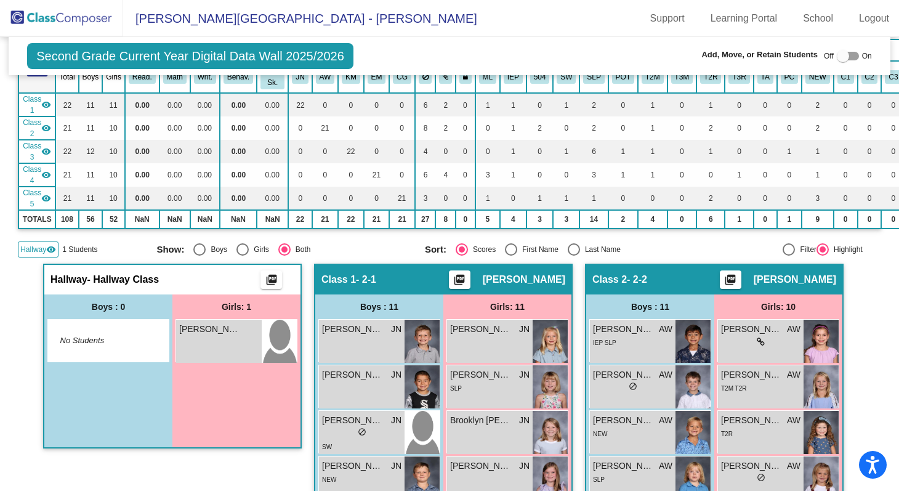
scroll to position [214, 0]
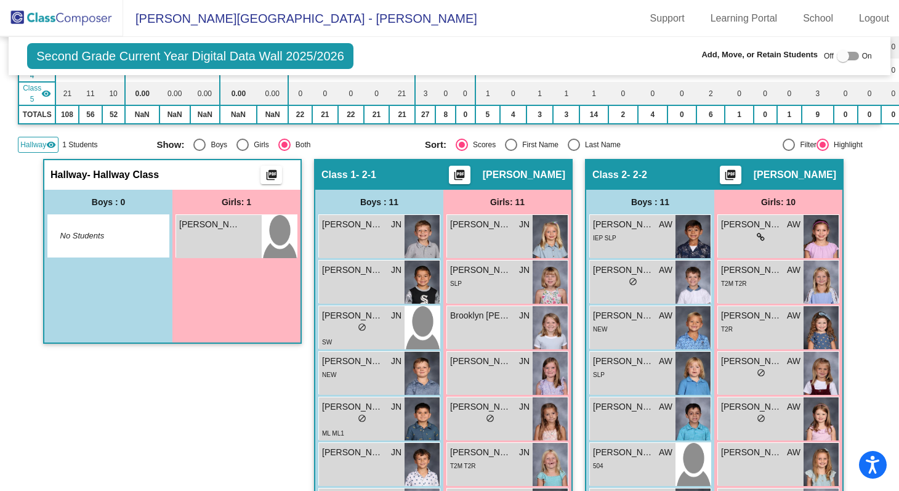
click at [848, 58] on div at bounding box center [847, 56] width 22 height 9
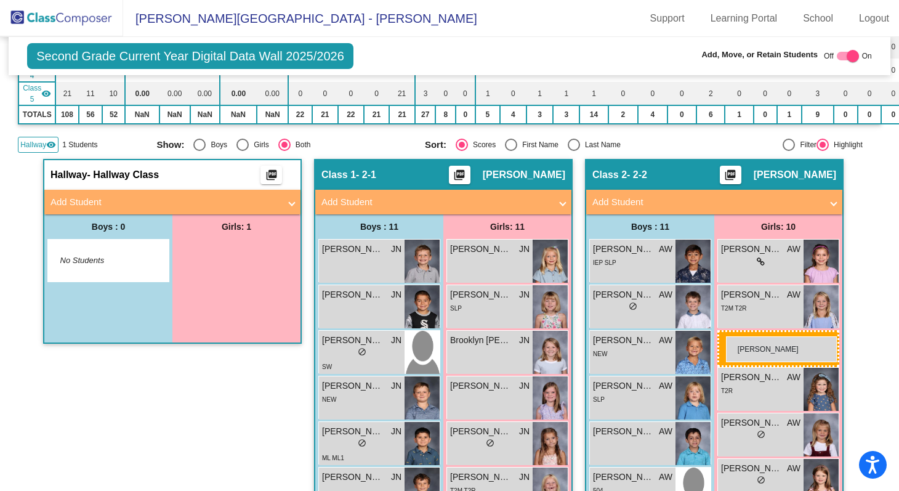
drag, startPoint x: 185, startPoint y: 258, endPoint x: 726, endPoint y: 336, distance: 546.5
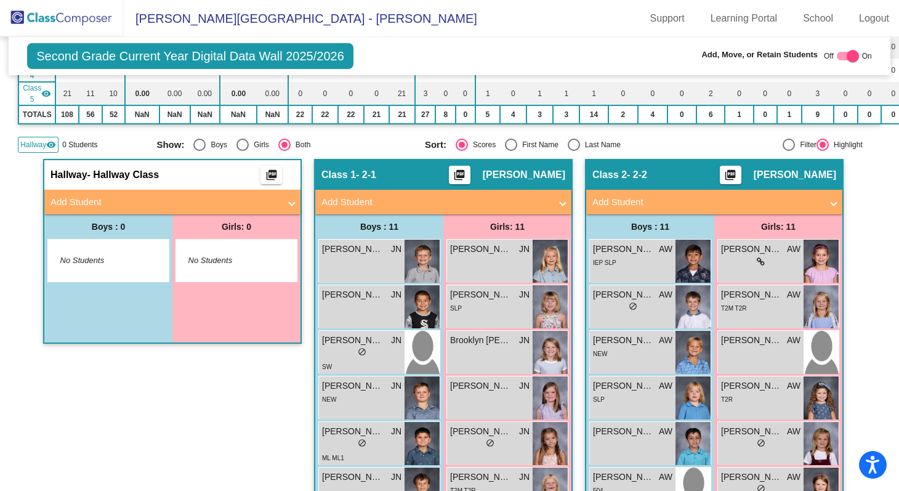
click at [846, 55] on div at bounding box center [852, 56] width 12 height 12
checkbox input "false"
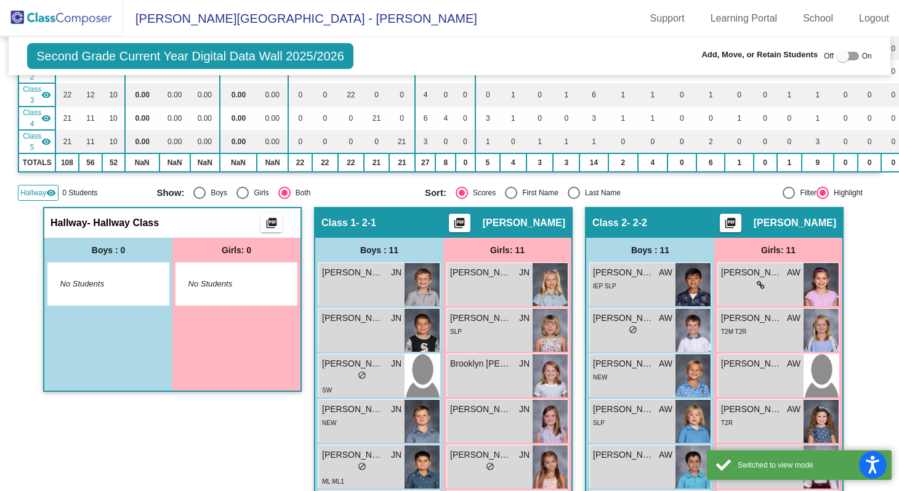
scroll to position [0, 0]
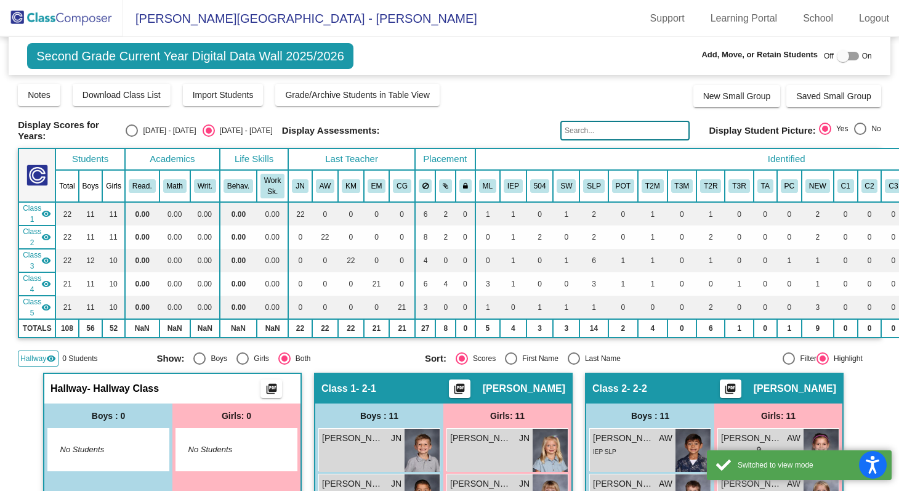
click at [41, 14] on img at bounding box center [61, 18] width 123 height 36
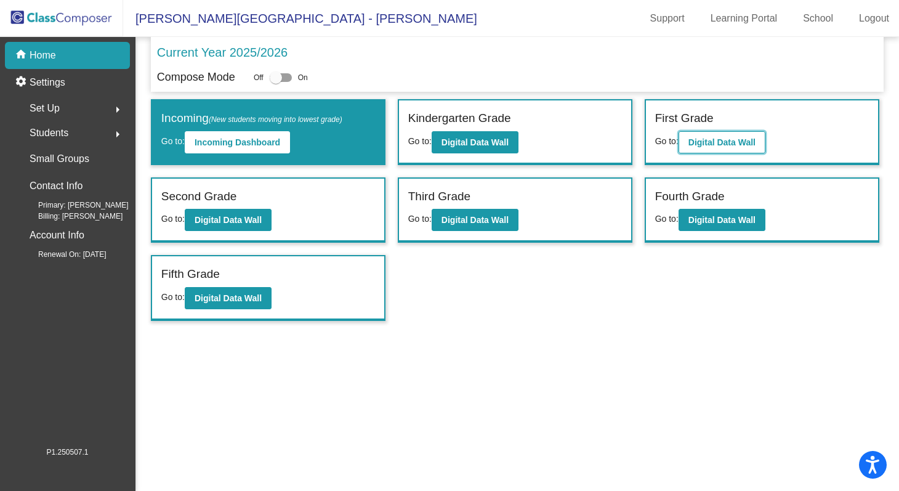
click at [750, 138] on b "Digital Data Wall" at bounding box center [721, 142] width 67 height 10
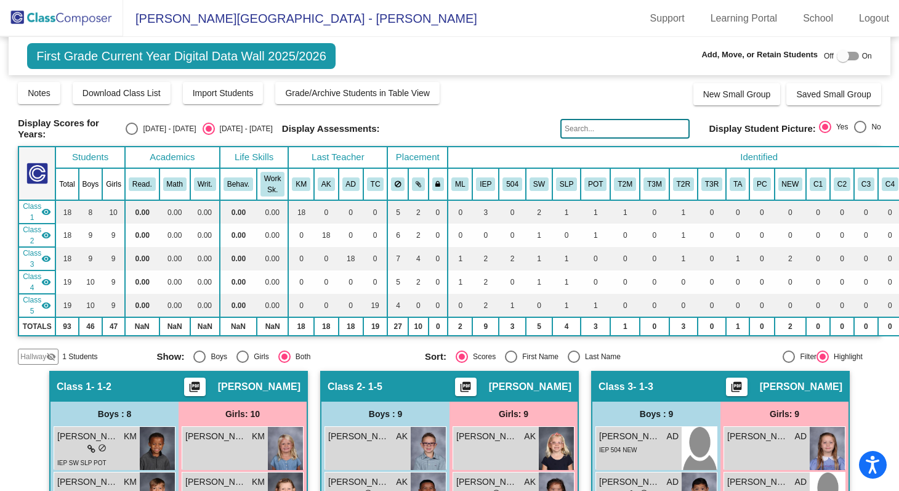
scroll to position [2, 0]
click at [25, 361] on div "Hallway visibility_off" at bounding box center [38, 356] width 41 height 16
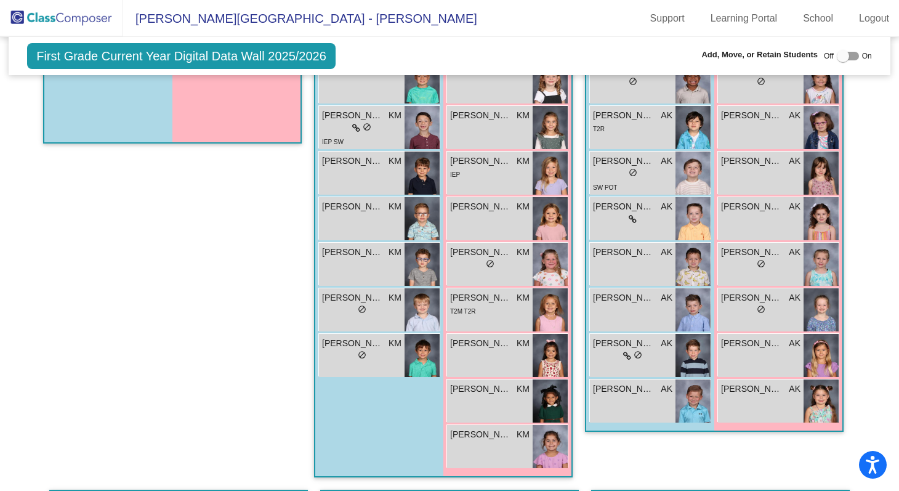
scroll to position [333, 0]
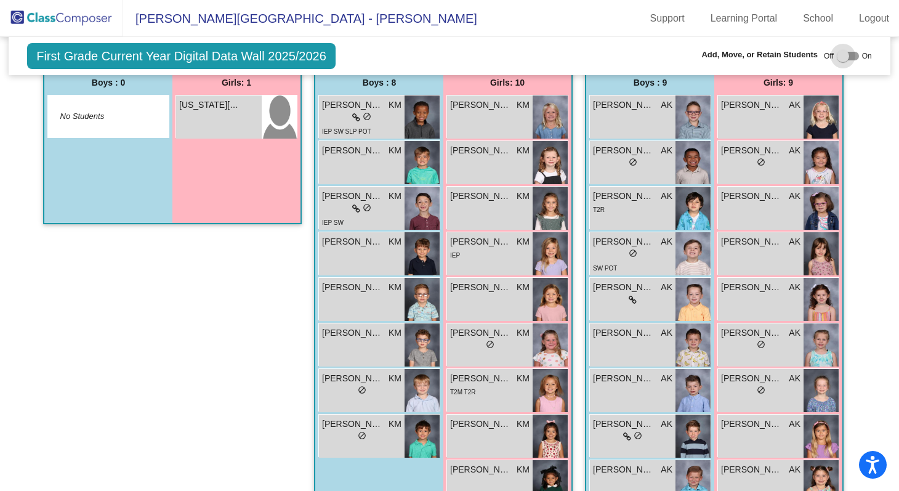
click at [844, 55] on div at bounding box center [847, 56] width 22 height 9
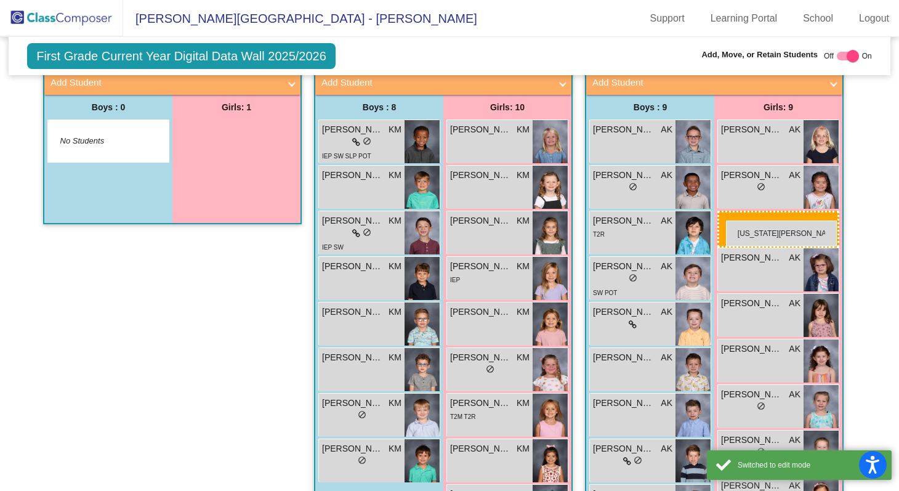
drag, startPoint x: 210, startPoint y: 144, endPoint x: 725, endPoint y: 220, distance: 520.7
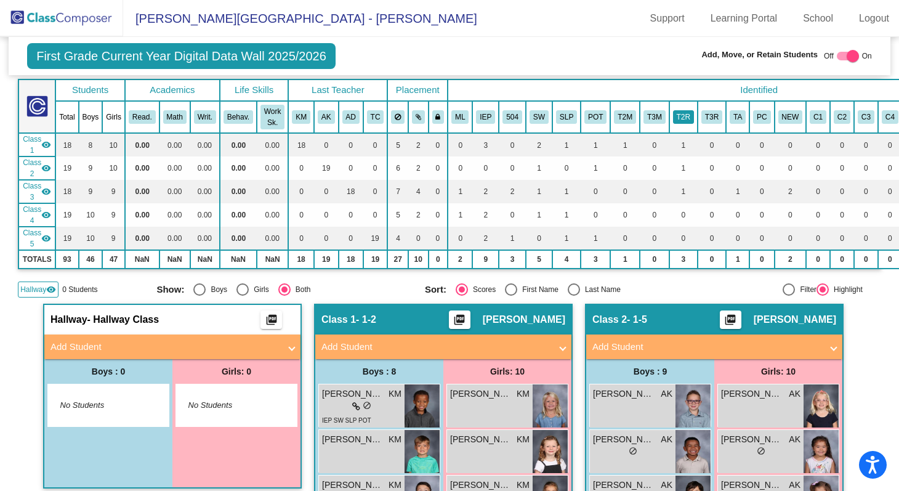
scroll to position [0, 0]
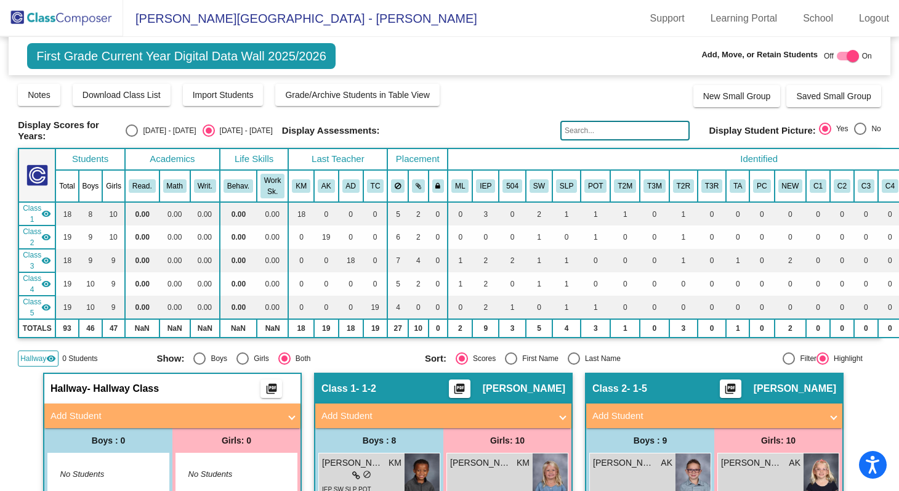
click at [846, 55] on div at bounding box center [852, 56] width 12 height 12
checkbox input "false"
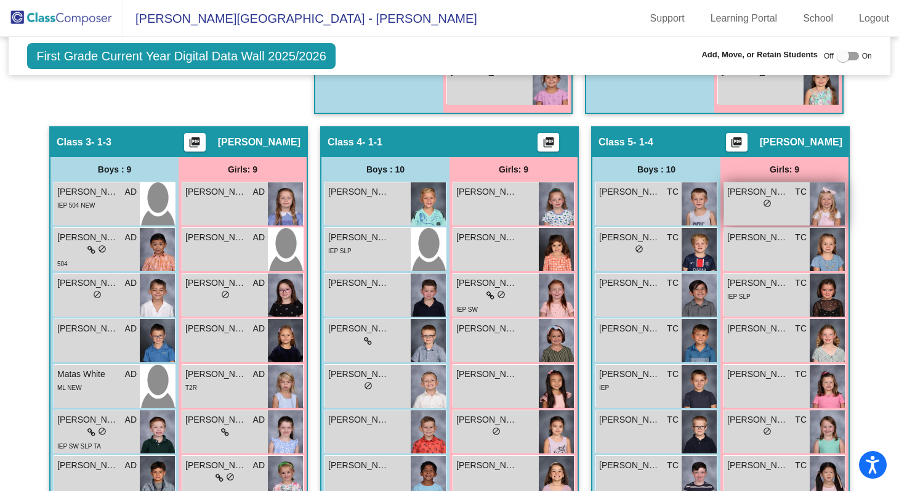
scroll to position [744, 0]
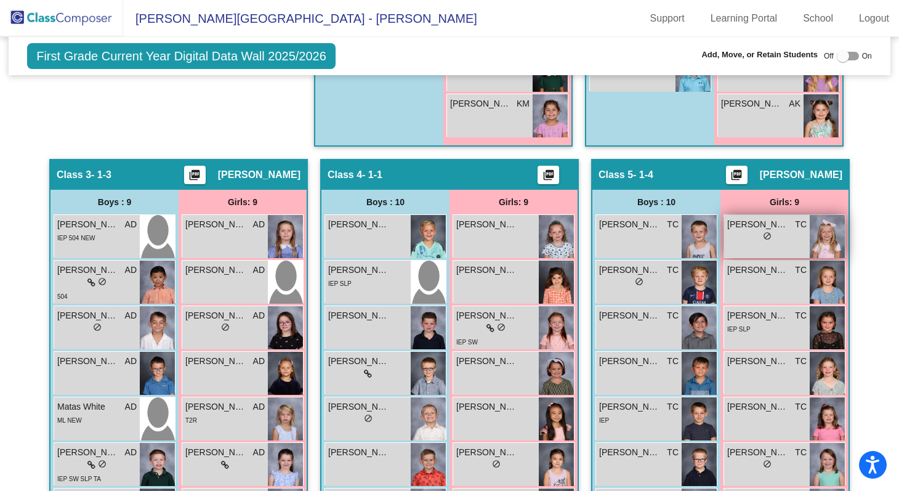
click at [766, 222] on span "[PERSON_NAME]" at bounding box center [758, 224] width 62 height 13
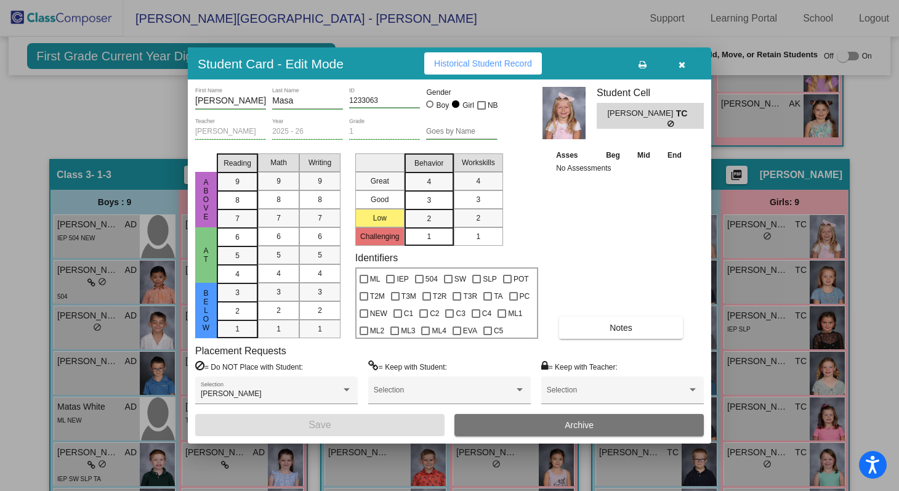
click at [680, 65] on icon "button" at bounding box center [681, 64] width 7 height 9
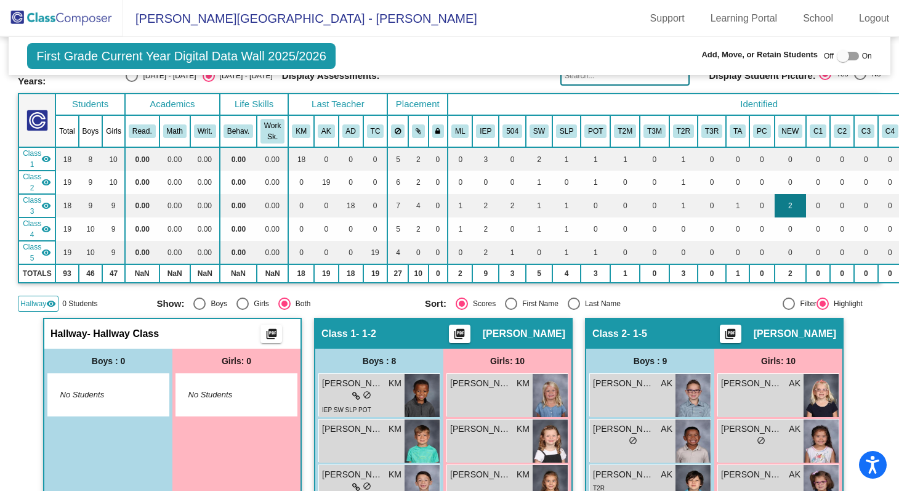
scroll to position [0, 0]
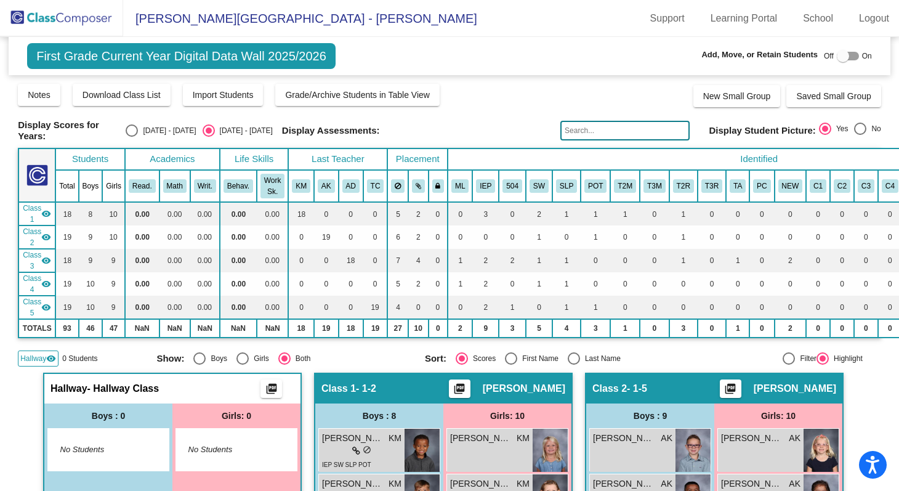
click at [76, 24] on img at bounding box center [61, 18] width 123 height 36
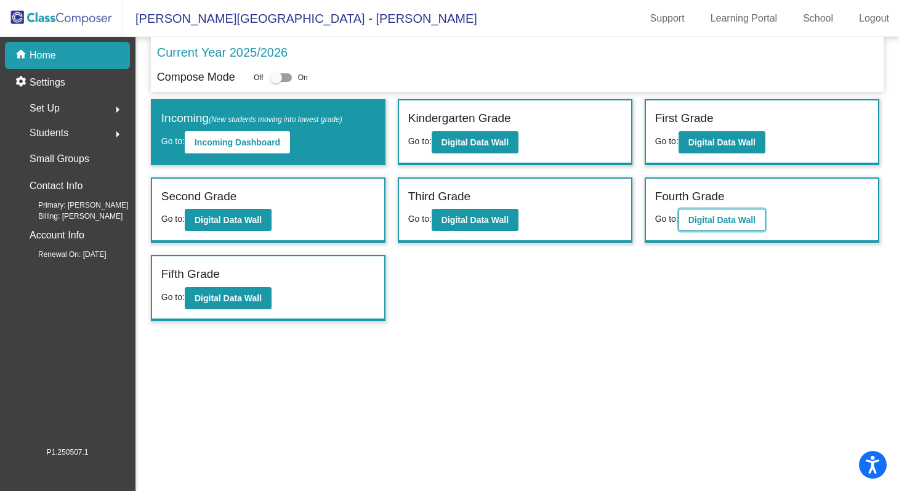
click at [708, 222] on b "Digital Data Wall" at bounding box center [721, 220] width 67 height 10
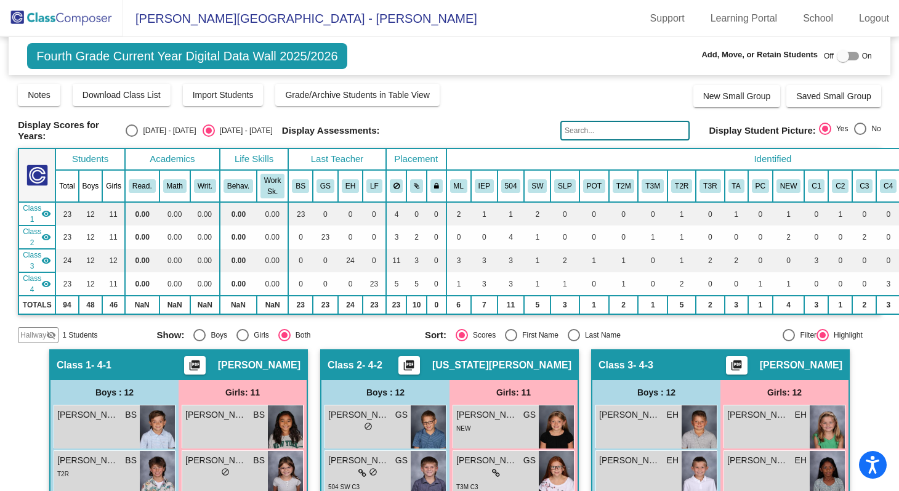
click at [50, 24] on img at bounding box center [61, 18] width 123 height 36
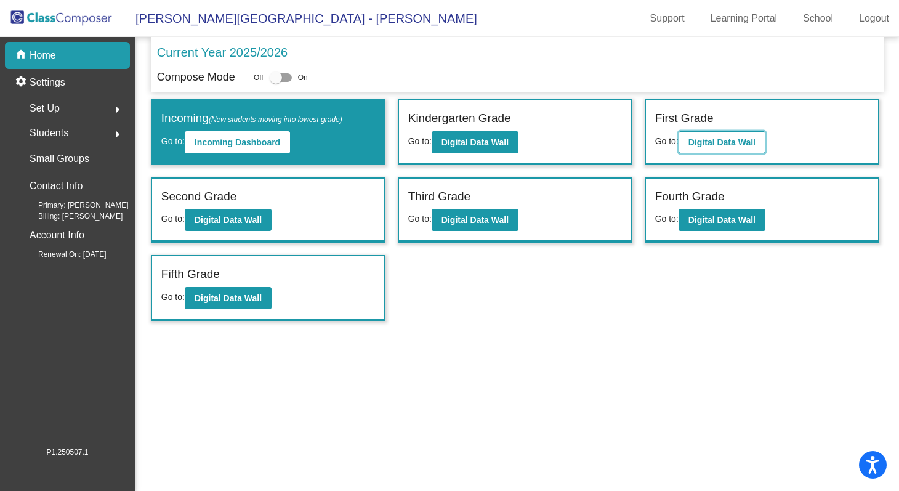
click at [729, 140] on b "Digital Data Wall" at bounding box center [721, 142] width 67 height 10
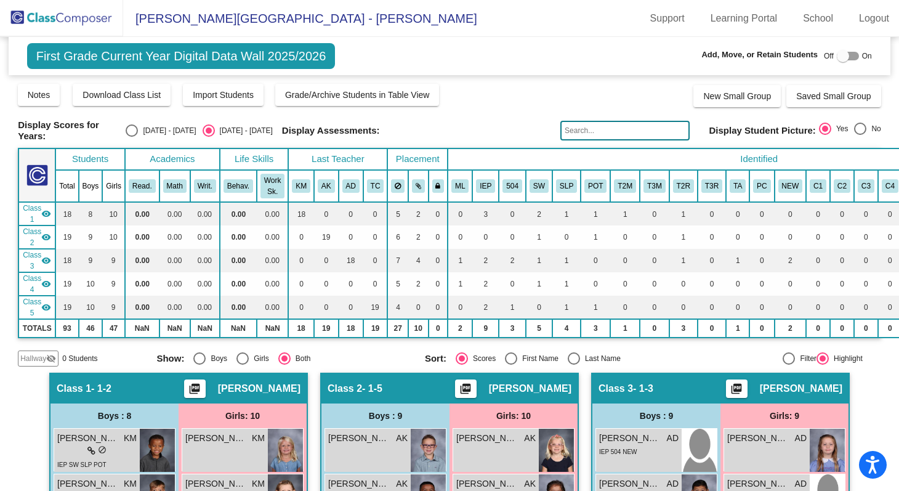
click at [60, 15] on img at bounding box center [61, 18] width 123 height 36
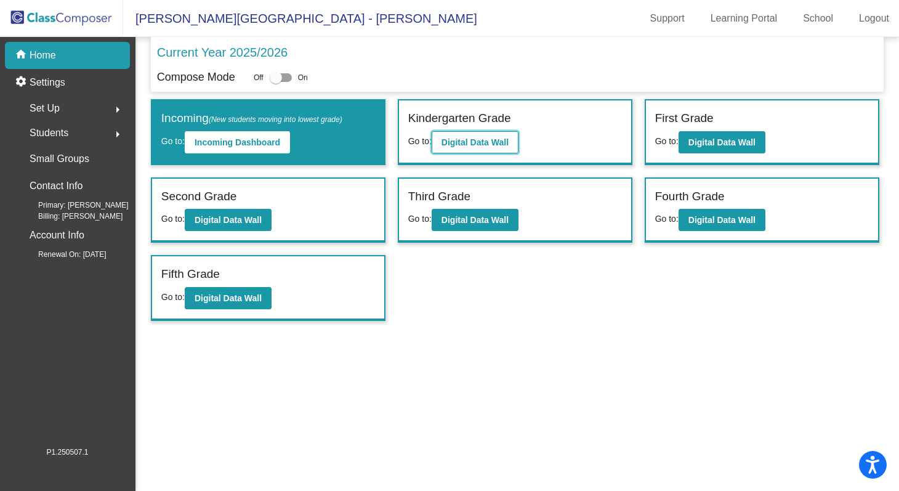
click at [508, 146] on b "Digital Data Wall" at bounding box center [474, 142] width 67 height 10
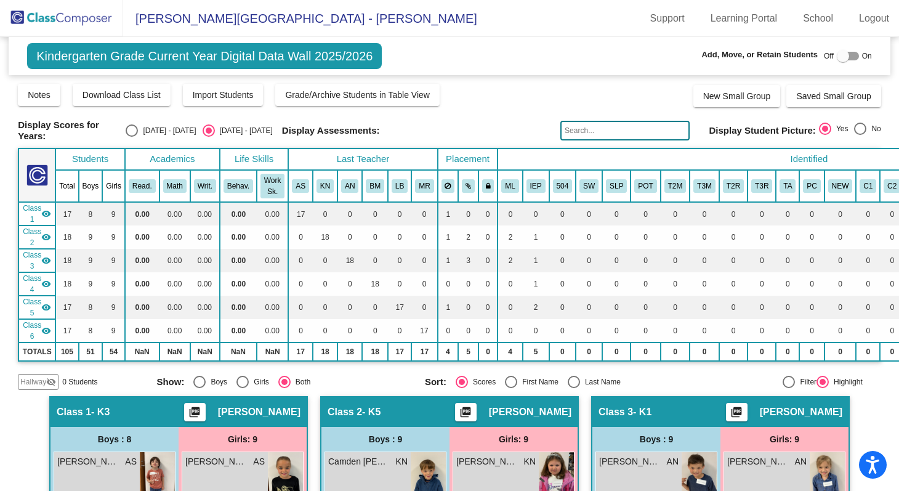
click at [78, 9] on img at bounding box center [61, 18] width 123 height 36
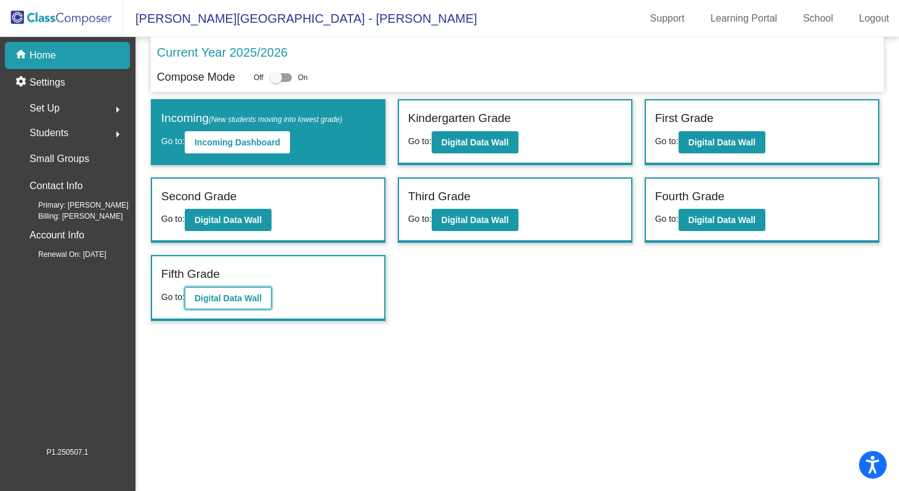
click at [229, 302] on b "Digital Data Wall" at bounding box center [227, 298] width 67 height 10
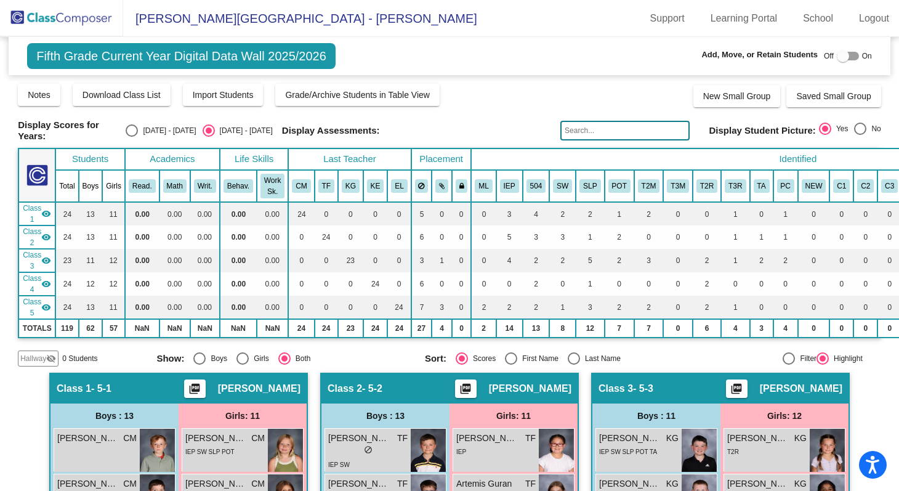
click at [234, 355] on mat-radio-group "Show: Boys Girls Both" at bounding box center [285, 358] width 258 height 12
click at [220, 358] on div "Boys" at bounding box center [217, 358] width 22 height 11
click at [199, 364] on input "Boys" at bounding box center [199, 364] width 1 height 1
radio input "true"
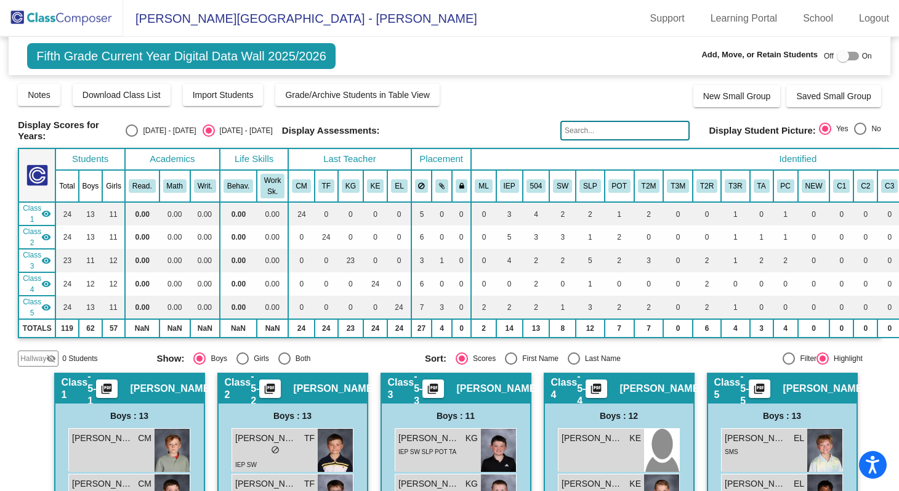
click at [242, 354] on div "Select an option" at bounding box center [242, 358] width 12 height 12
click at [242, 364] on input "Girls" at bounding box center [242, 364] width 1 height 1
radio input "true"
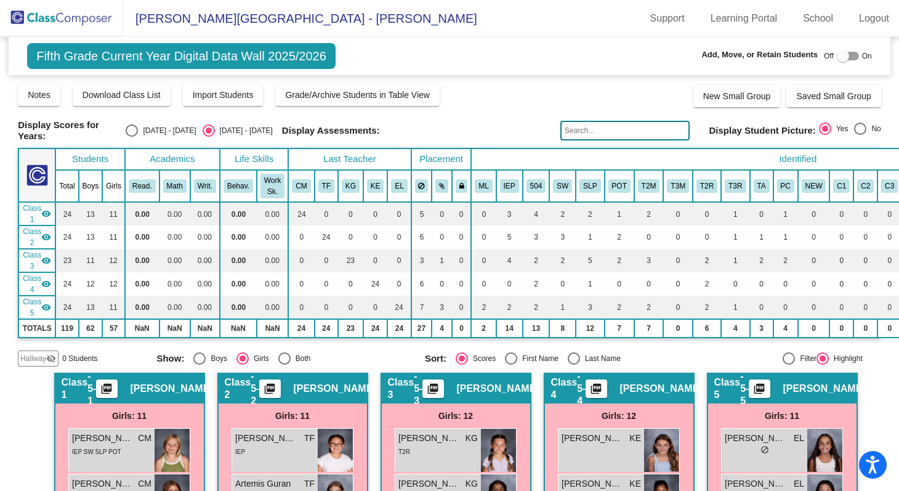
click at [561, 357] on mat-radio-group "Sort: Scores First Name Last Name" at bounding box center [554, 358] width 258 height 12
click at [568, 357] on div "Select an option" at bounding box center [573, 358] width 12 height 12
click at [573, 364] on input "Last Name" at bounding box center [573, 364] width 1 height 1
radio input "true"
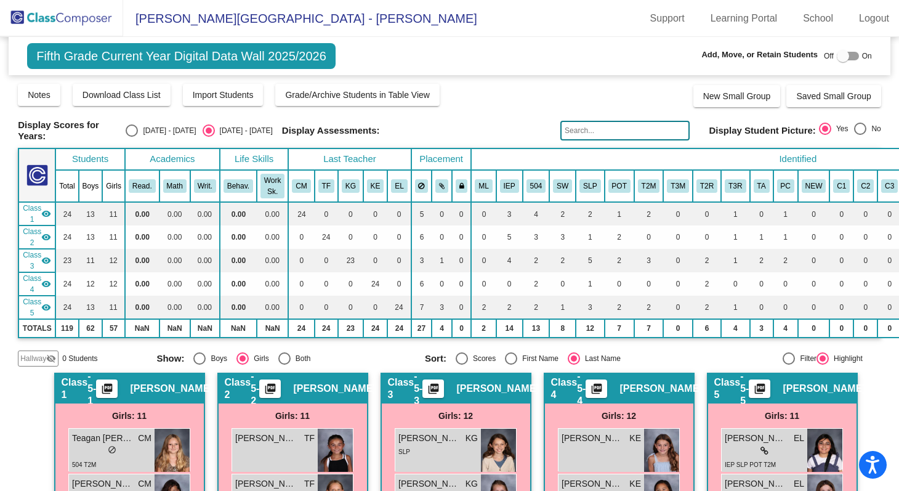
click at [158, 132] on div "[DATE] - [DATE]" at bounding box center [167, 130] width 58 height 11
click at [132, 137] on input "[DATE] - [DATE]" at bounding box center [131, 137] width 1 height 1
radio input "true"
